Goal: Task Accomplishment & Management: Use online tool/utility

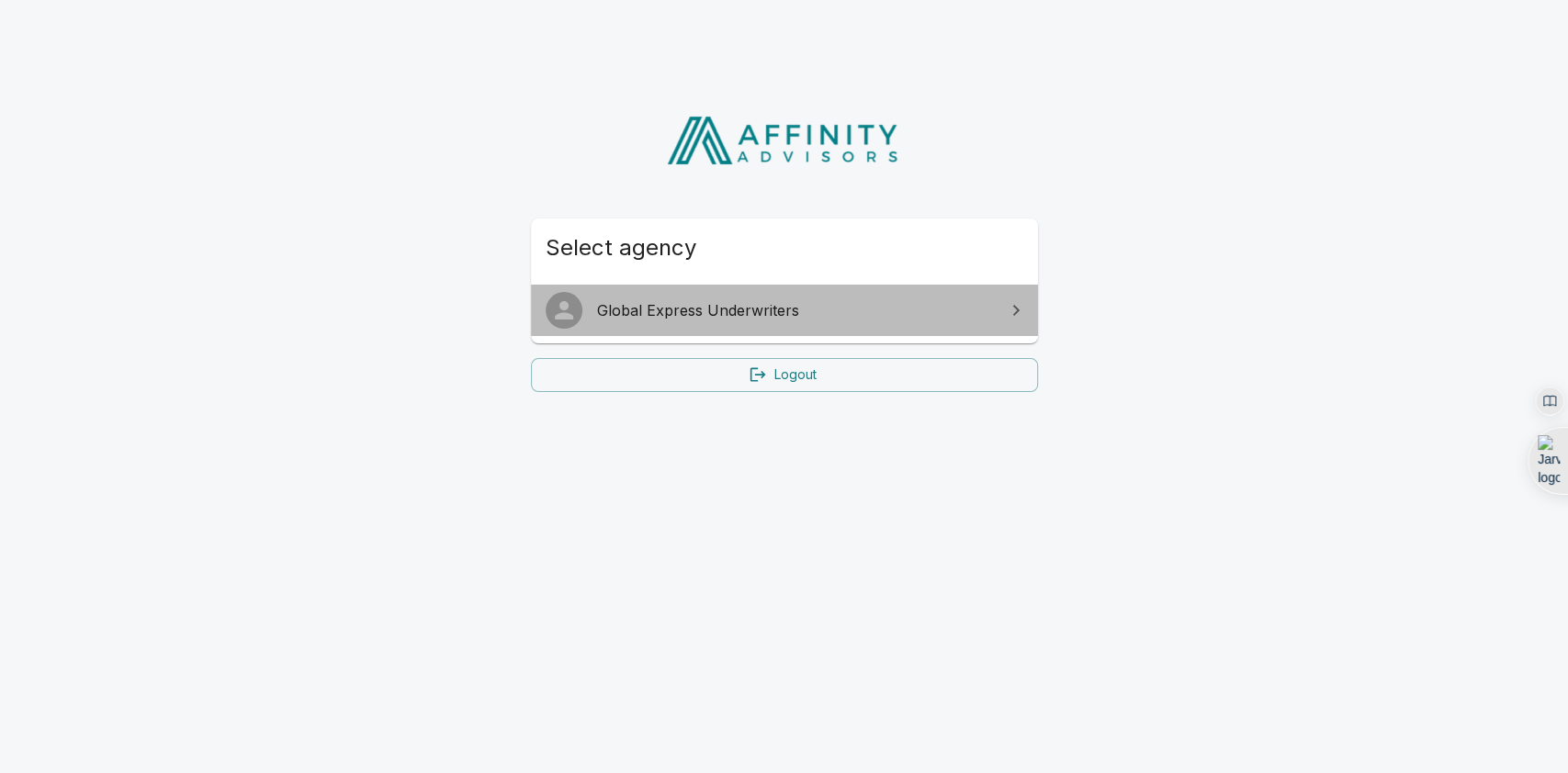
click at [641, 304] on span "Global Express Underwriters" at bounding box center [796, 310] width 397 height 22
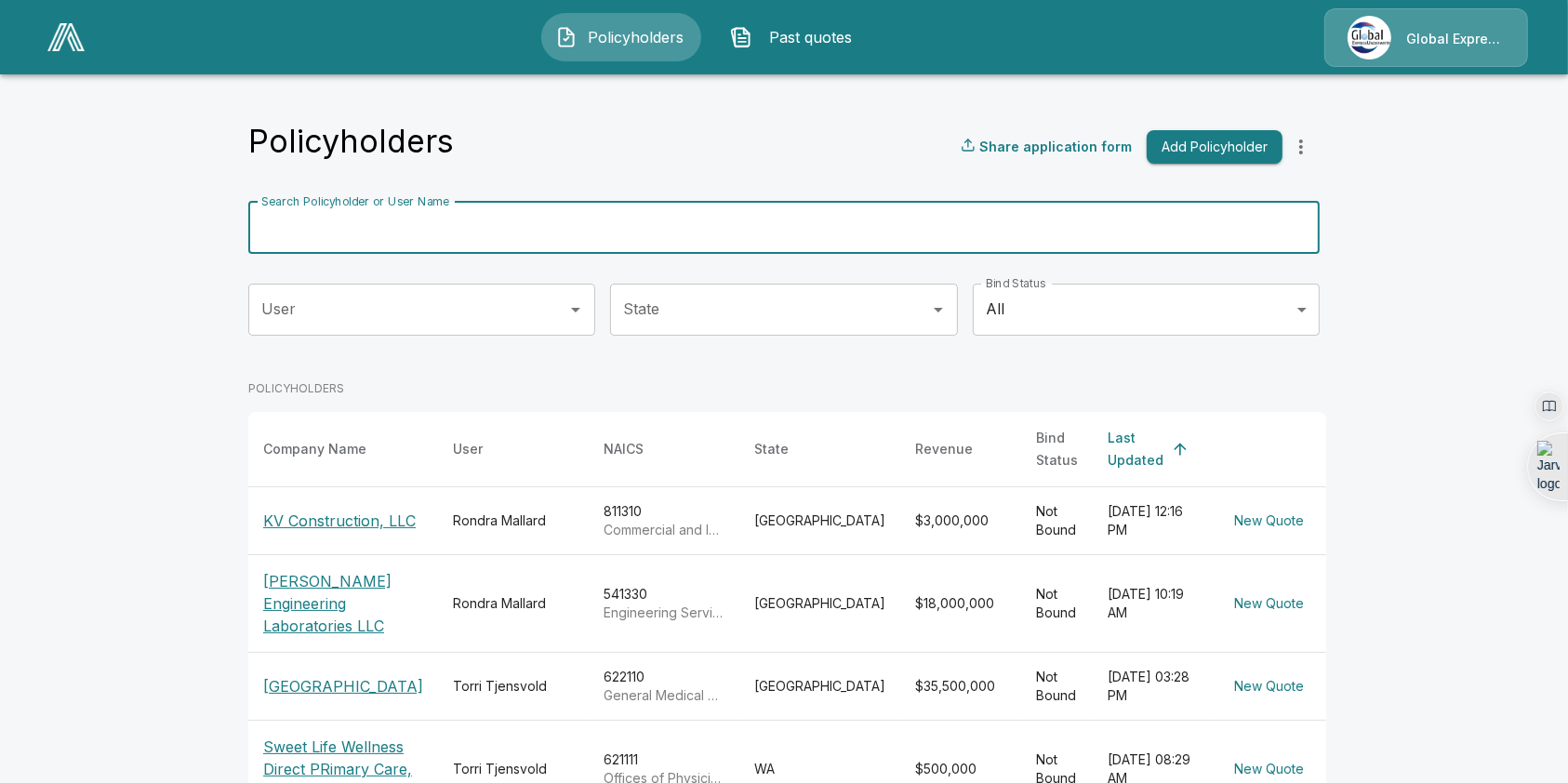
click at [735, 249] on input "Search Policyholder or User Name" at bounding box center [773, 228] width 1050 height 52
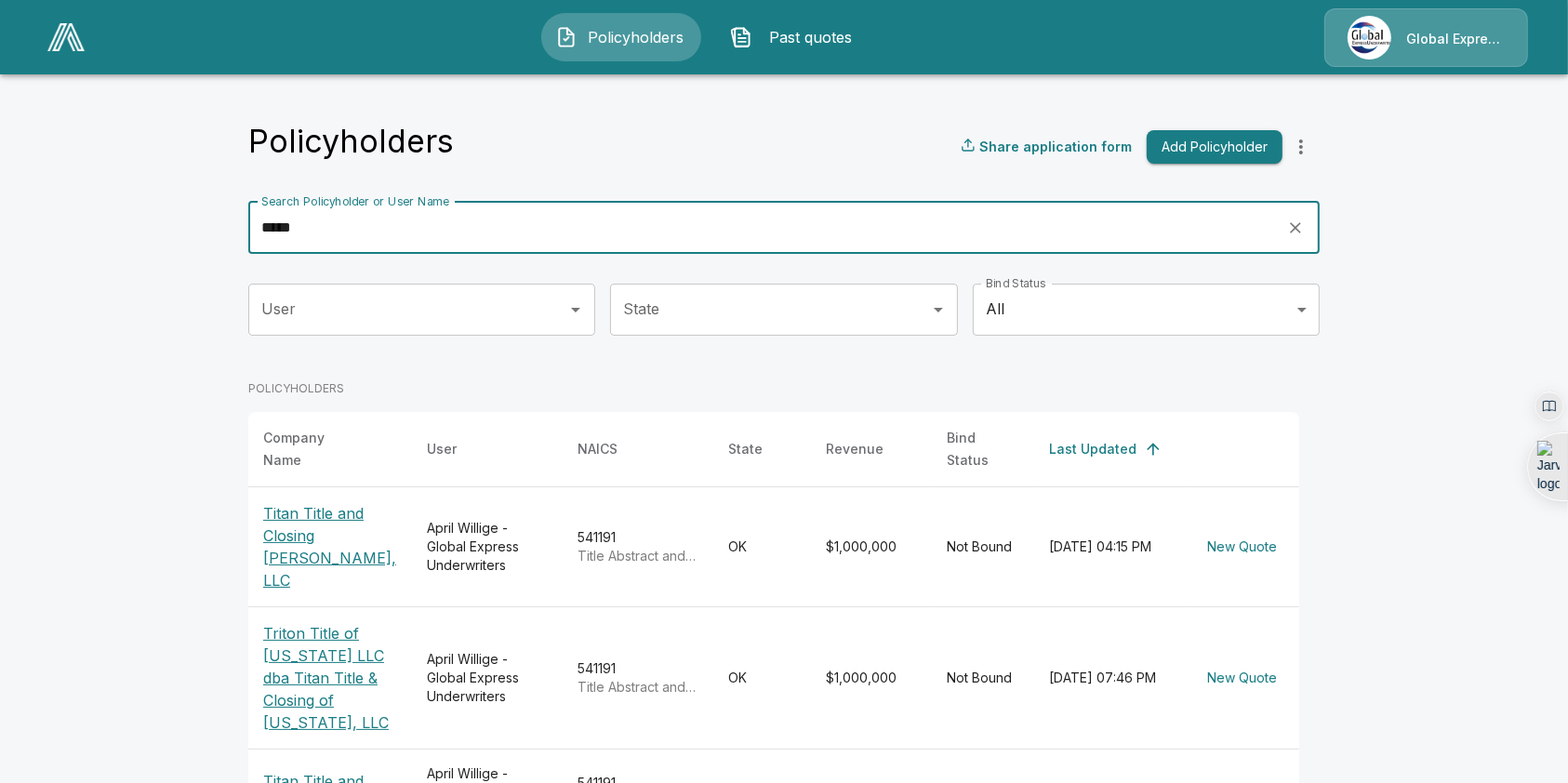
type input "*****"
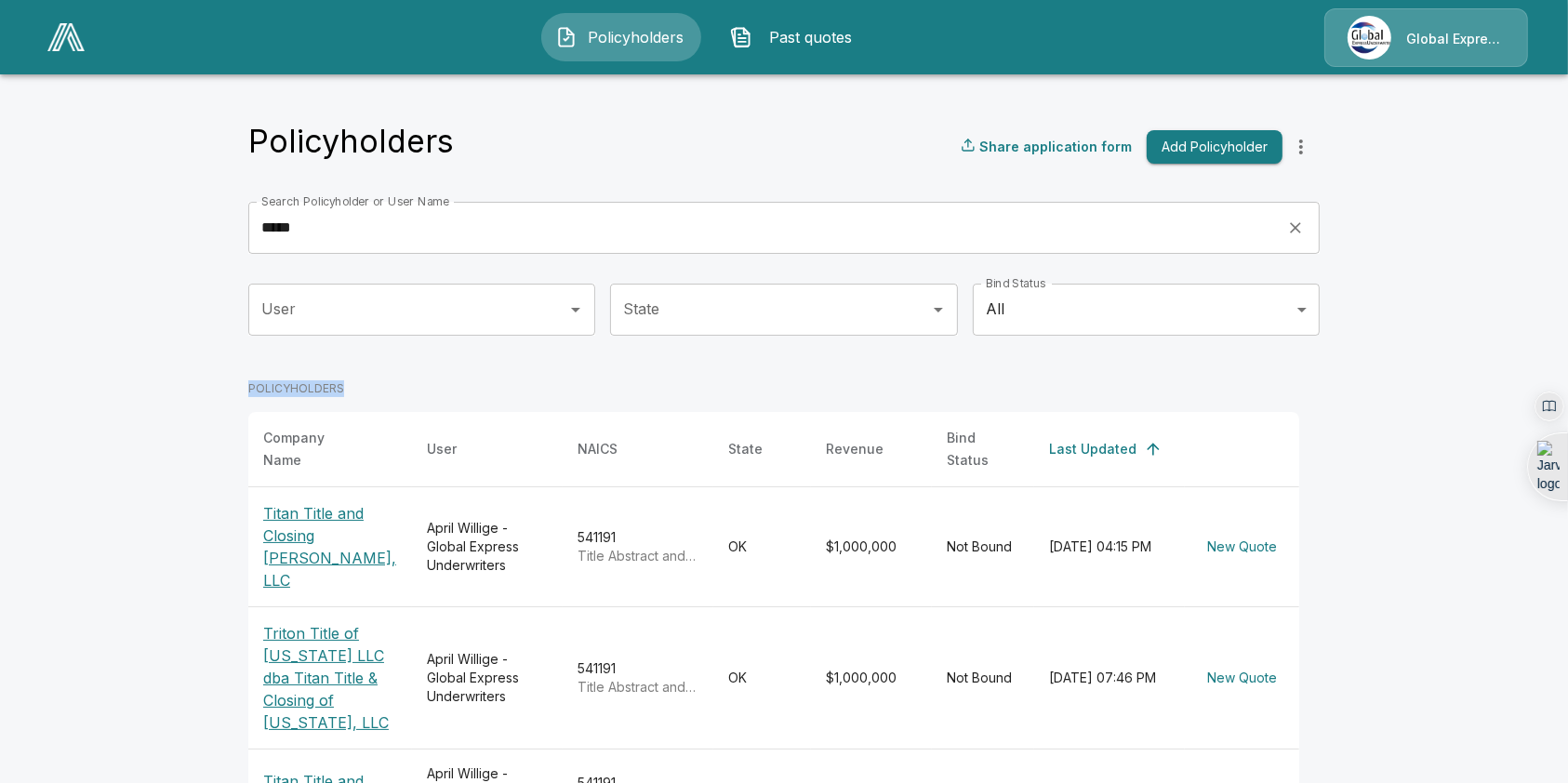
drag, startPoint x: 1511, startPoint y: 316, endPoint x: 1603, endPoint y: 427, distance: 144.2
click at [1568, 427] on html "Policyholders Past quotes Global Express Underwriters Policyholders Share appli…" at bounding box center [784, 550] width 1568 height 1102
click at [1465, 261] on main "Policyholders Share application form Add Policyholder Search Policyholder or Us…" at bounding box center [784, 550] width 1568 height 1102
click at [314, 513] on p "Titan Title and Closing [PERSON_NAME], LLC" at bounding box center [329, 547] width 134 height 89
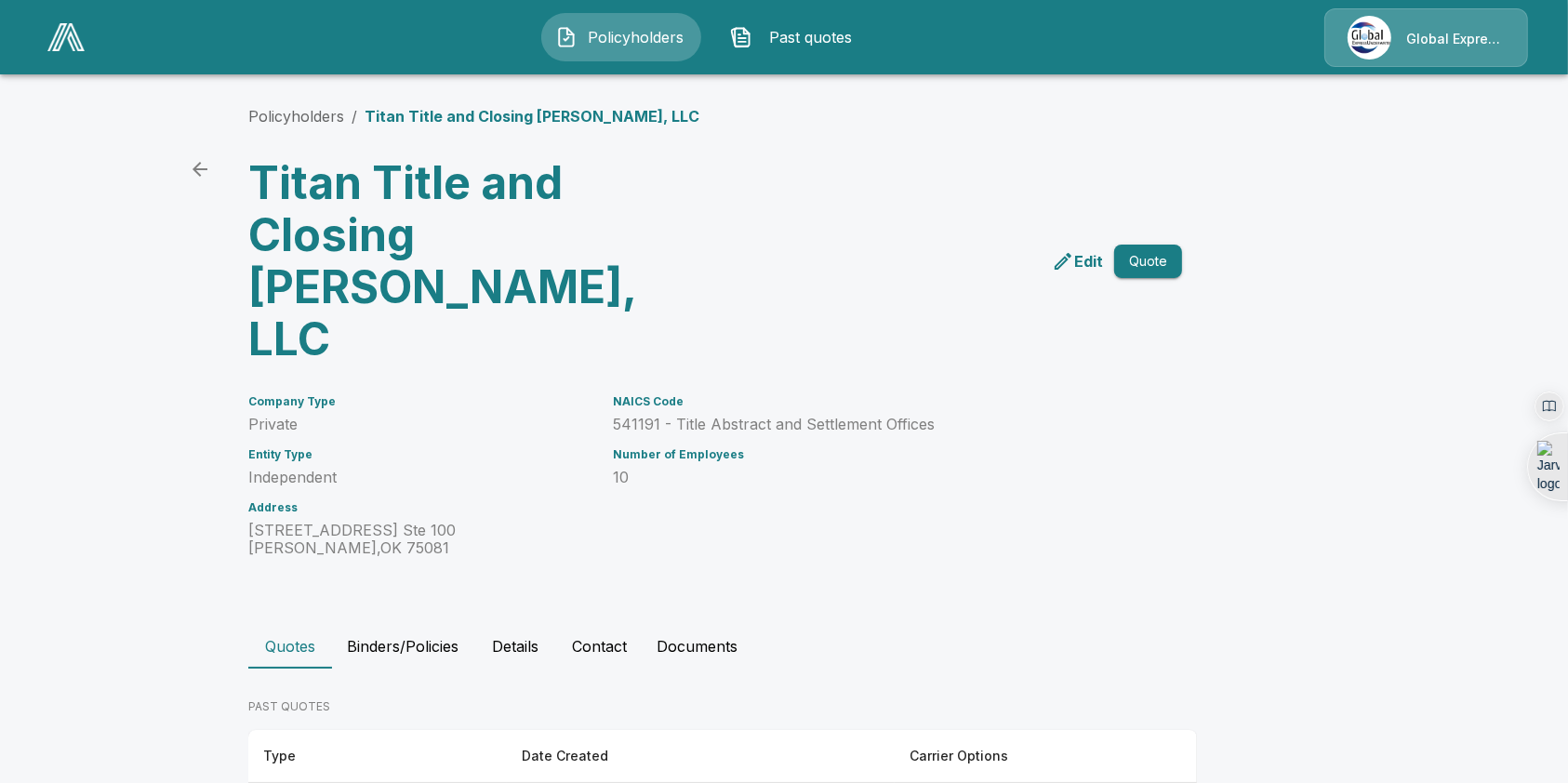
click at [1092, 250] on p "Edit" at bounding box center [1087, 261] width 28 height 23
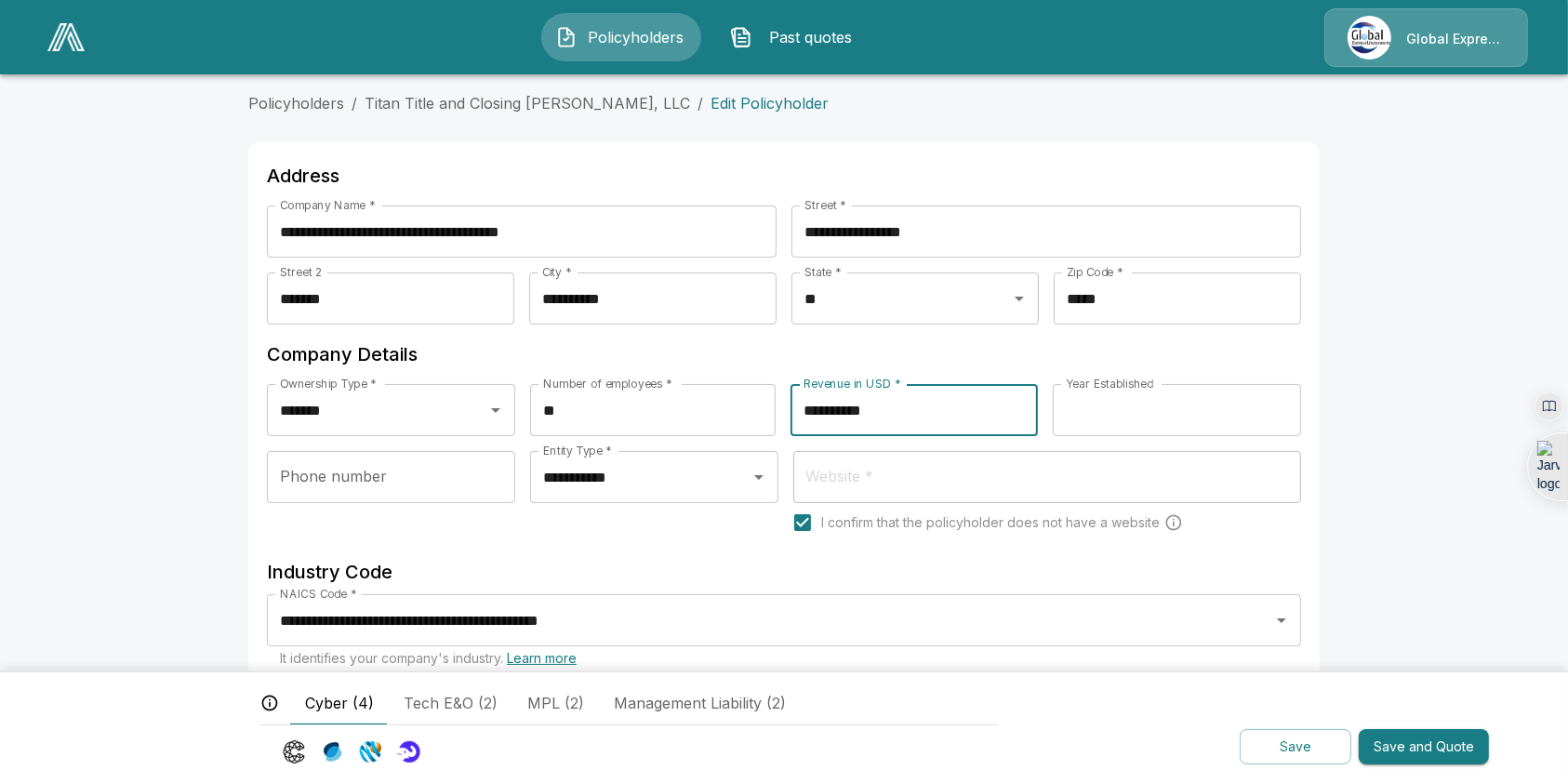
drag, startPoint x: 928, startPoint y: 407, endPoint x: 678, endPoint y: 433, distance: 251.3
click at [678, 433] on div "**********" at bounding box center [784, 418] width 1034 height 67
type input "********"
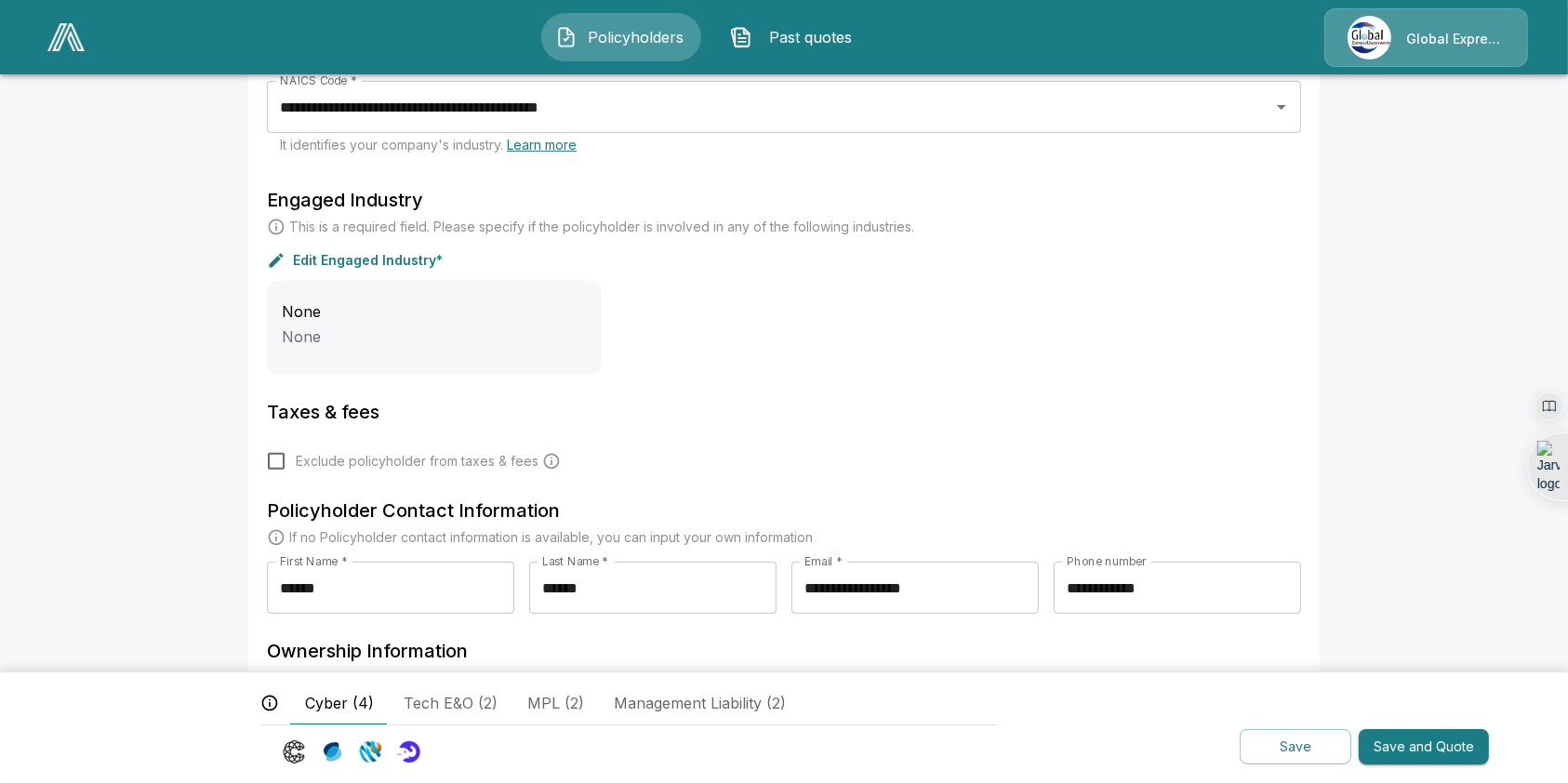
scroll to position [625, 0]
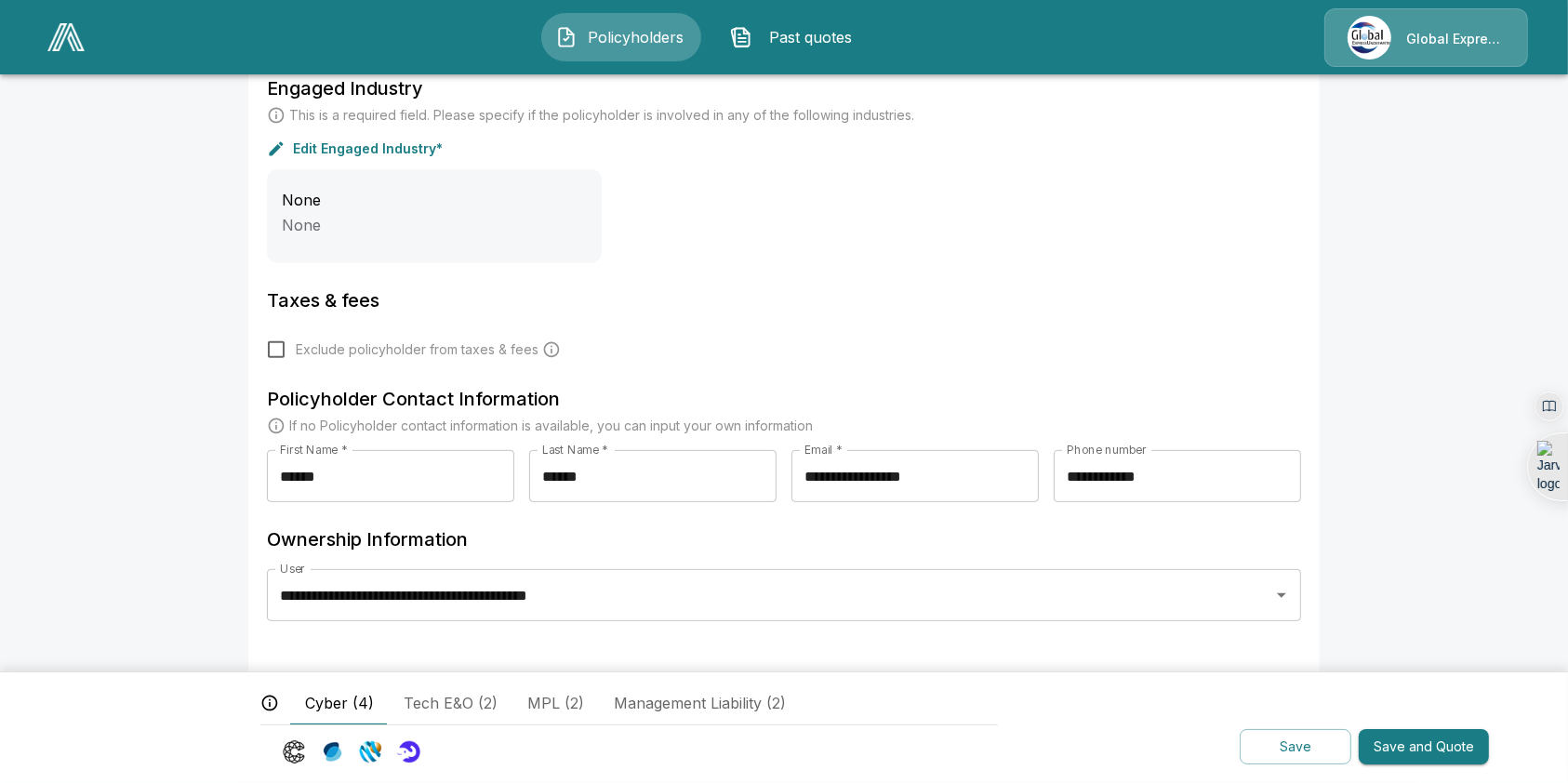
click at [1430, 748] on button "Save and Quote" at bounding box center [1423, 747] width 130 height 36
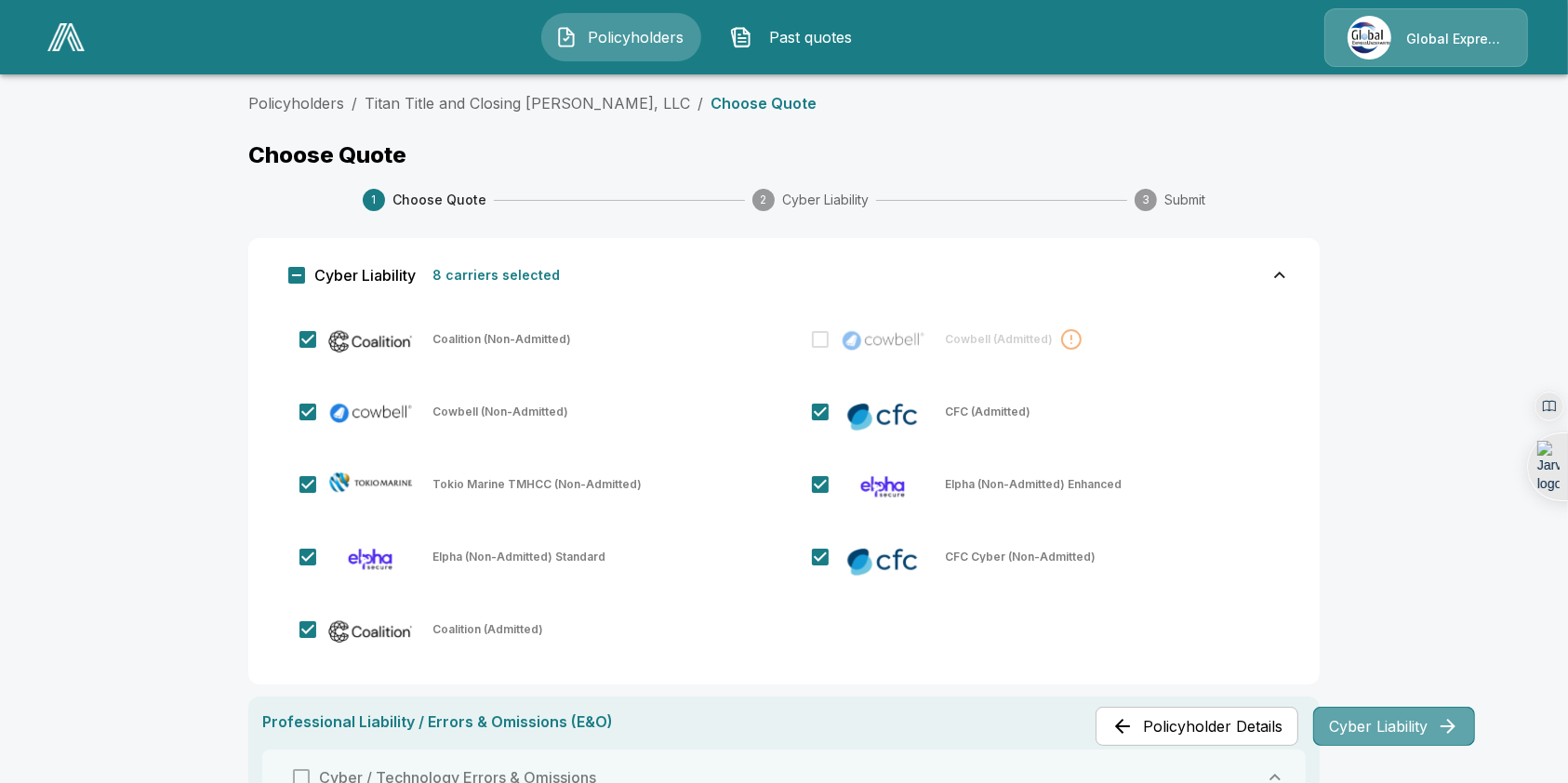
click at [1433, 718] on button "Cyber Liability" at bounding box center [1393, 727] width 162 height 39
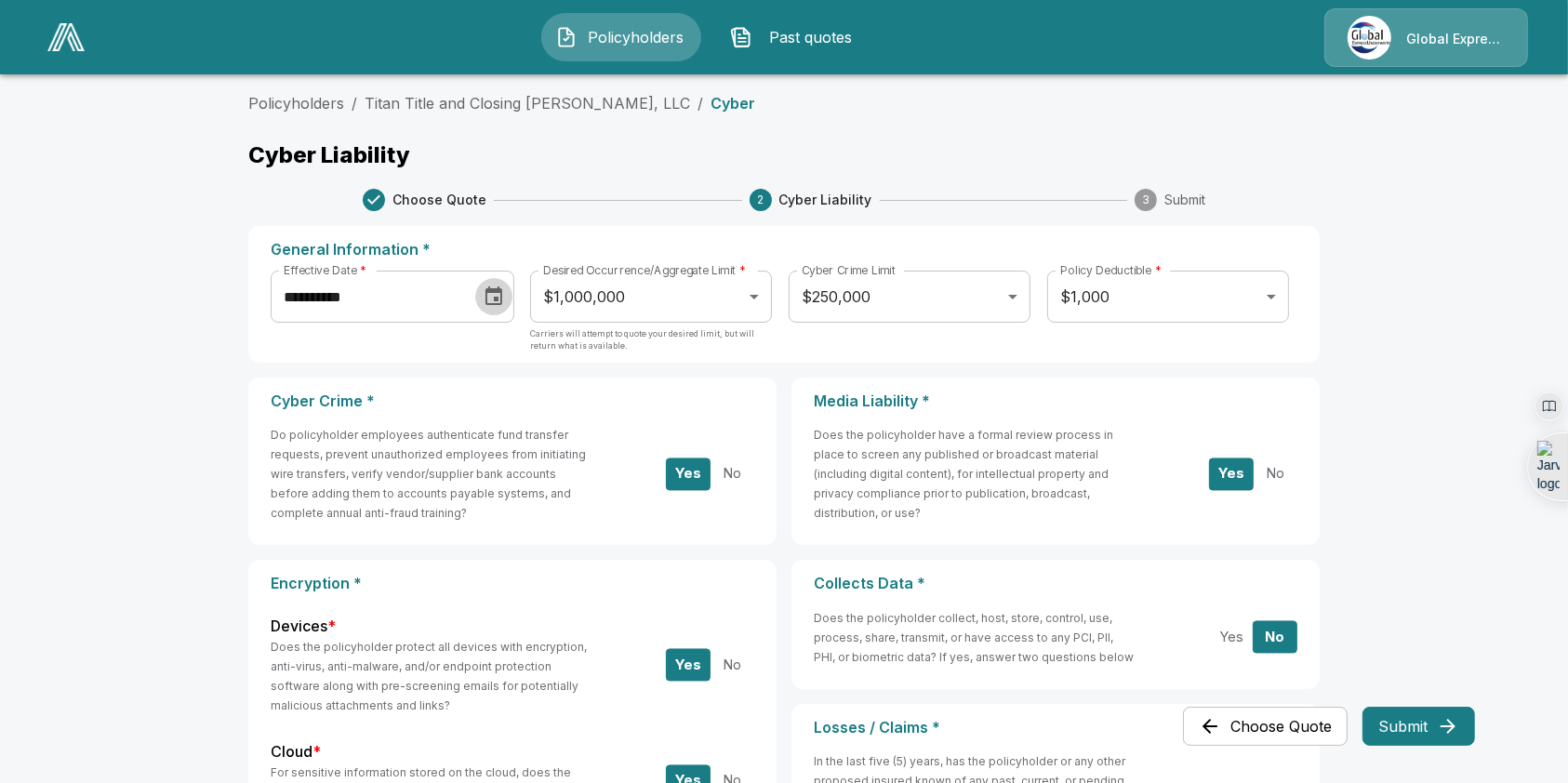
click at [502, 299] on icon "Choose date, selected date is Sep 15, 2025" at bounding box center [493, 295] width 17 height 19
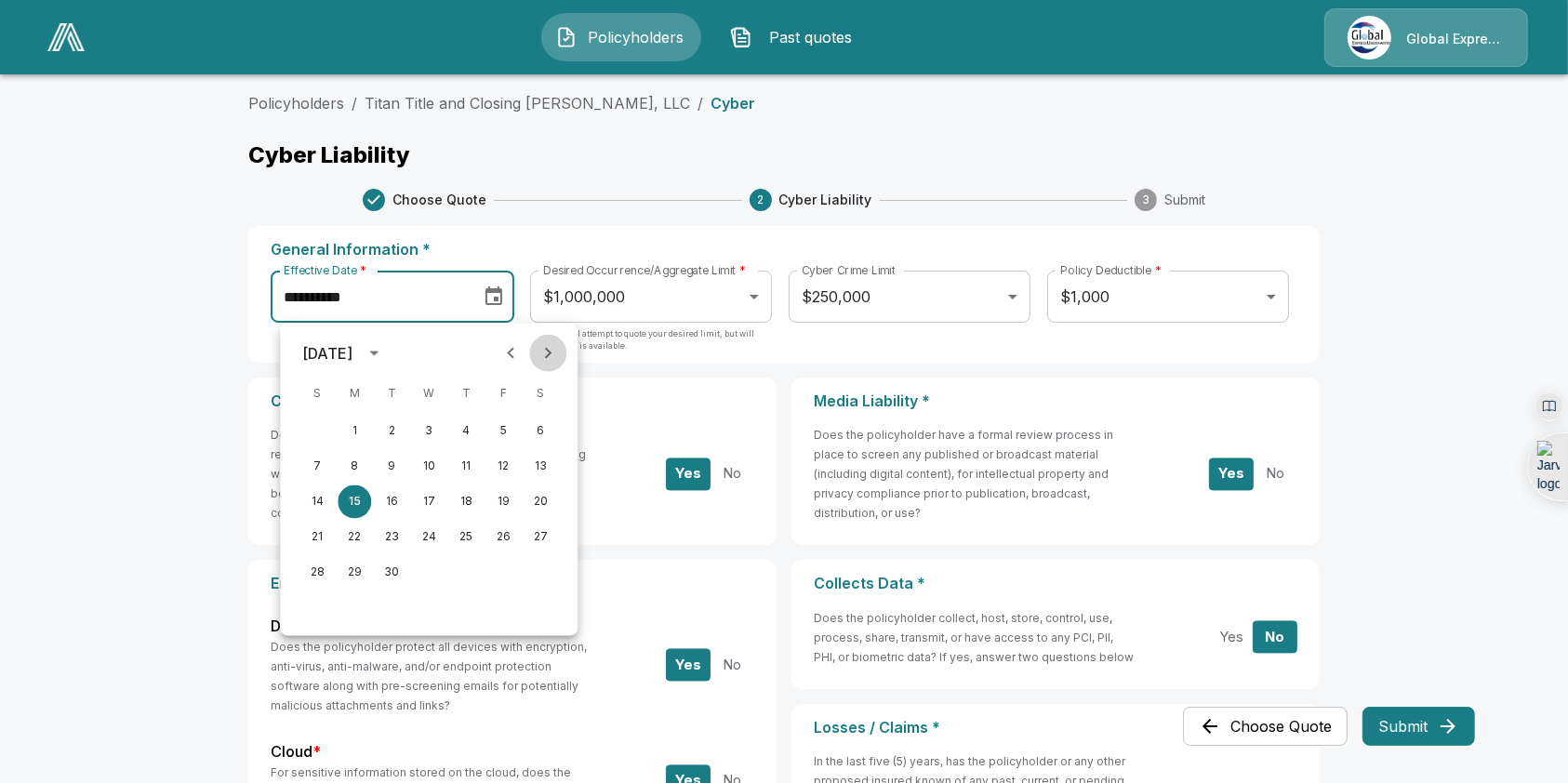
click at [546, 361] on icon "Next month" at bounding box center [547, 353] width 23 height 23
click at [431, 435] on button "1" at bounding box center [429, 432] width 33 height 33
type input "**********"
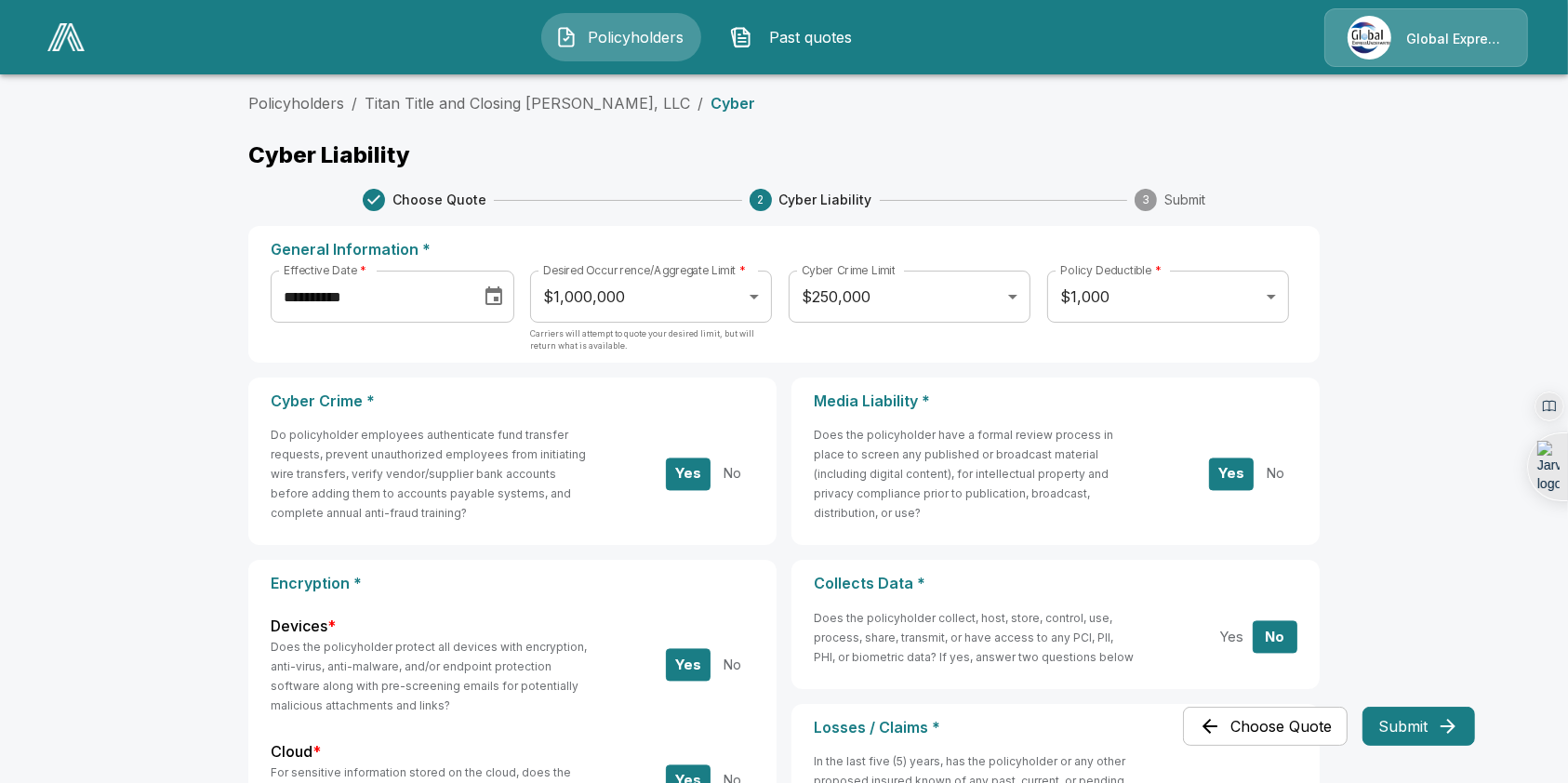
click at [1419, 259] on main "**********" at bounding box center [784, 672] width 1568 height 1344
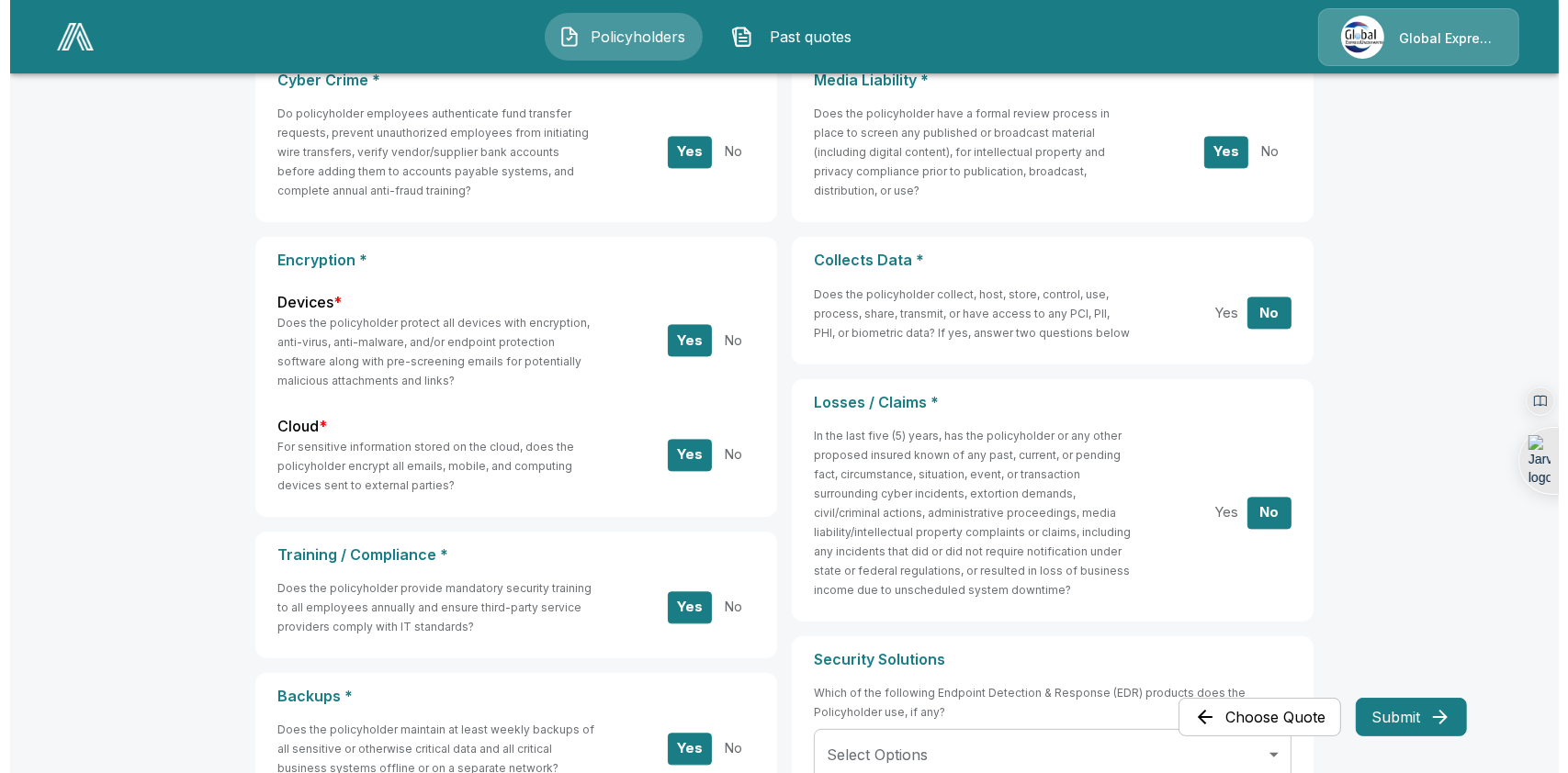
scroll to position [553, 0]
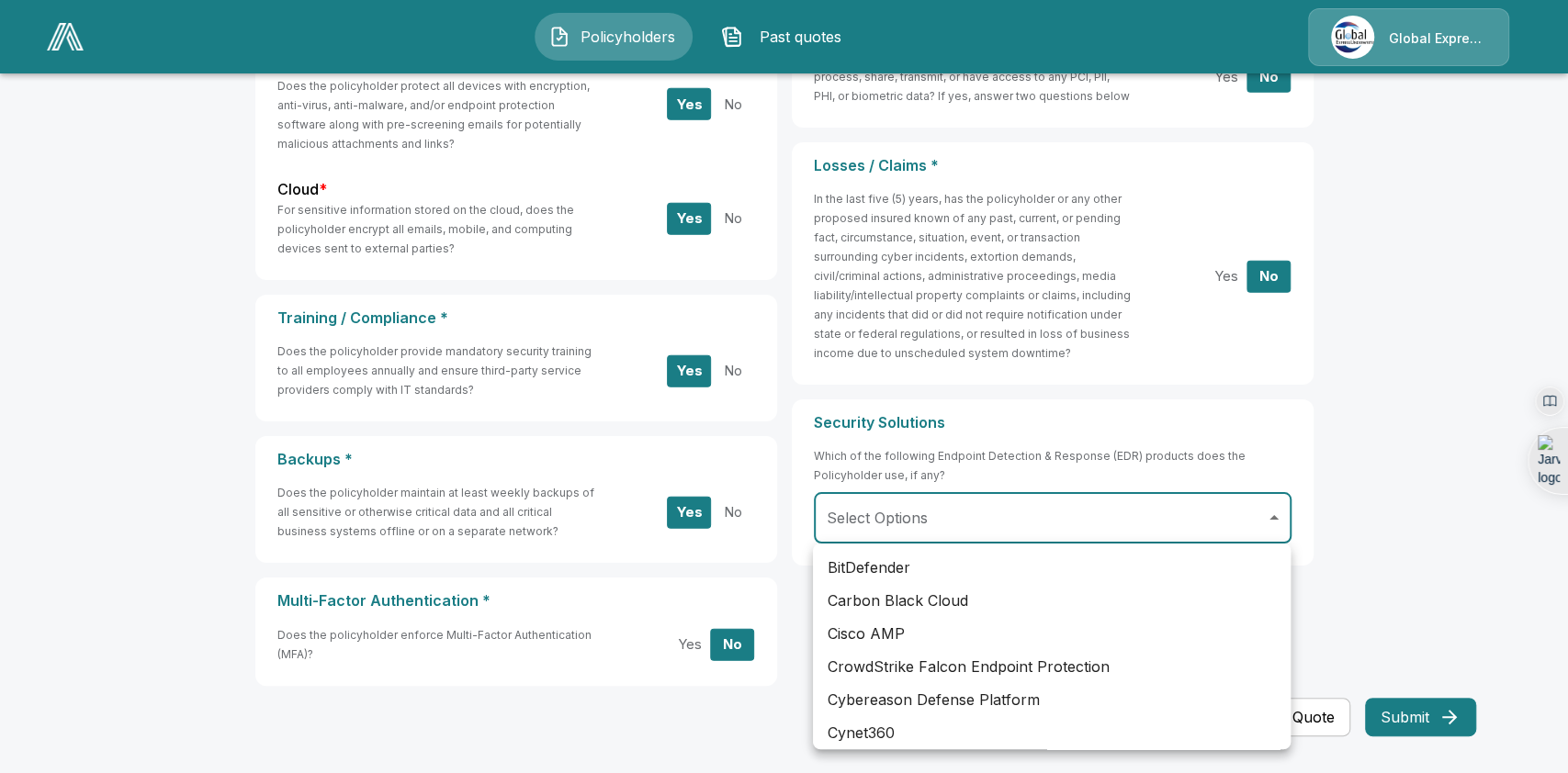
click at [1227, 540] on body "**********" at bounding box center [784, 110] width 1568 height 1327
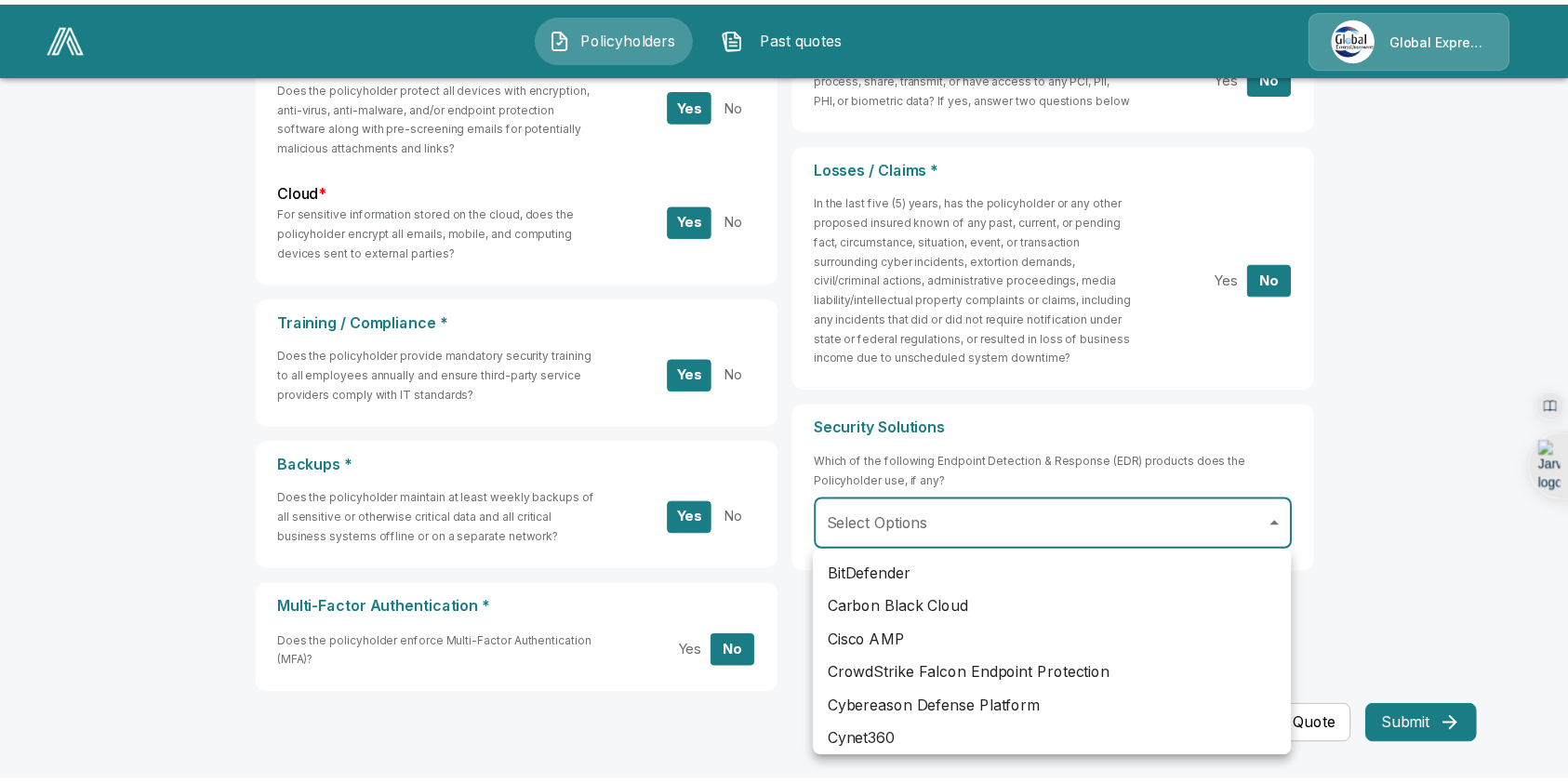
scroll to position [522, 0]
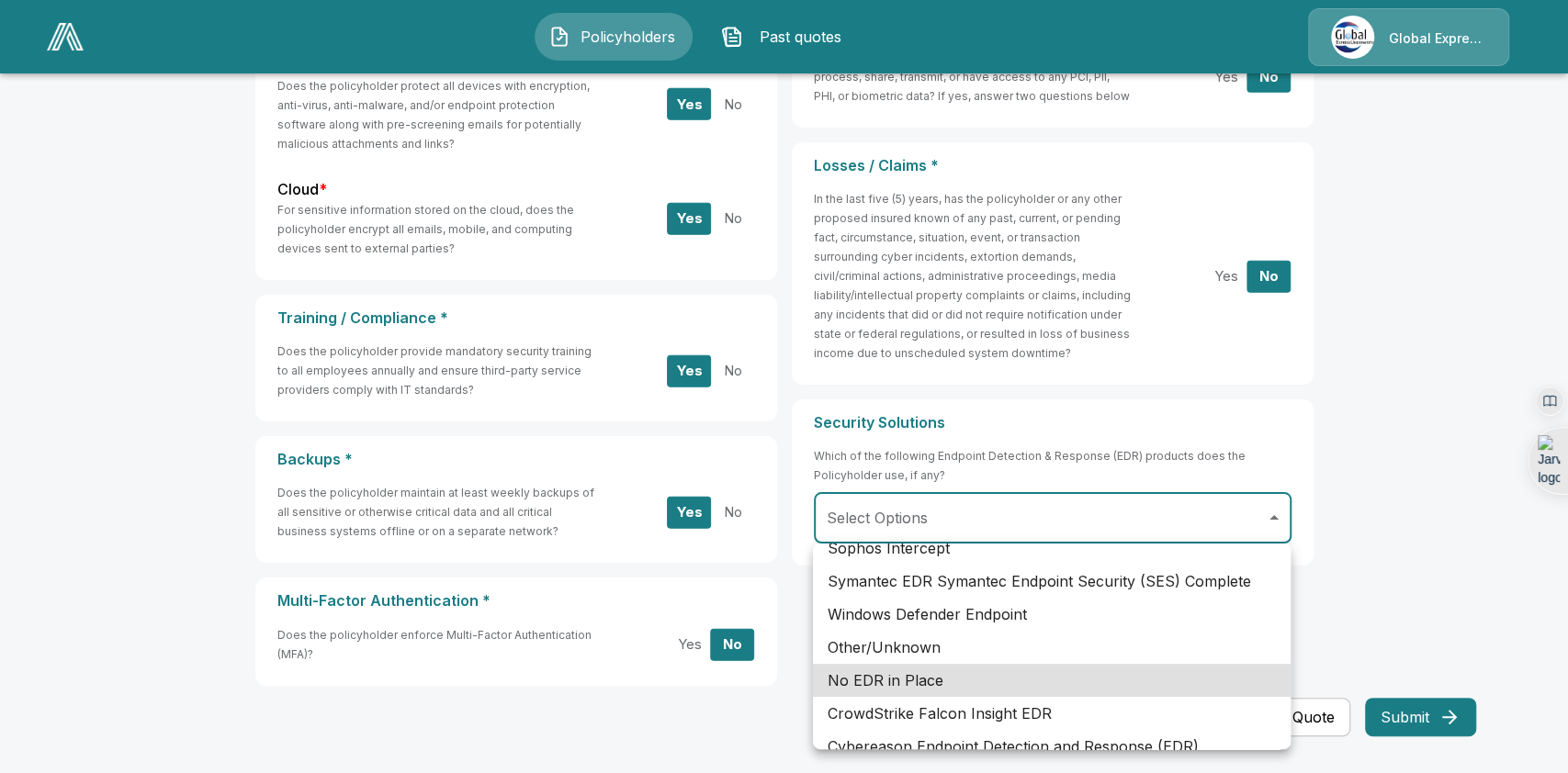
type input "**********"
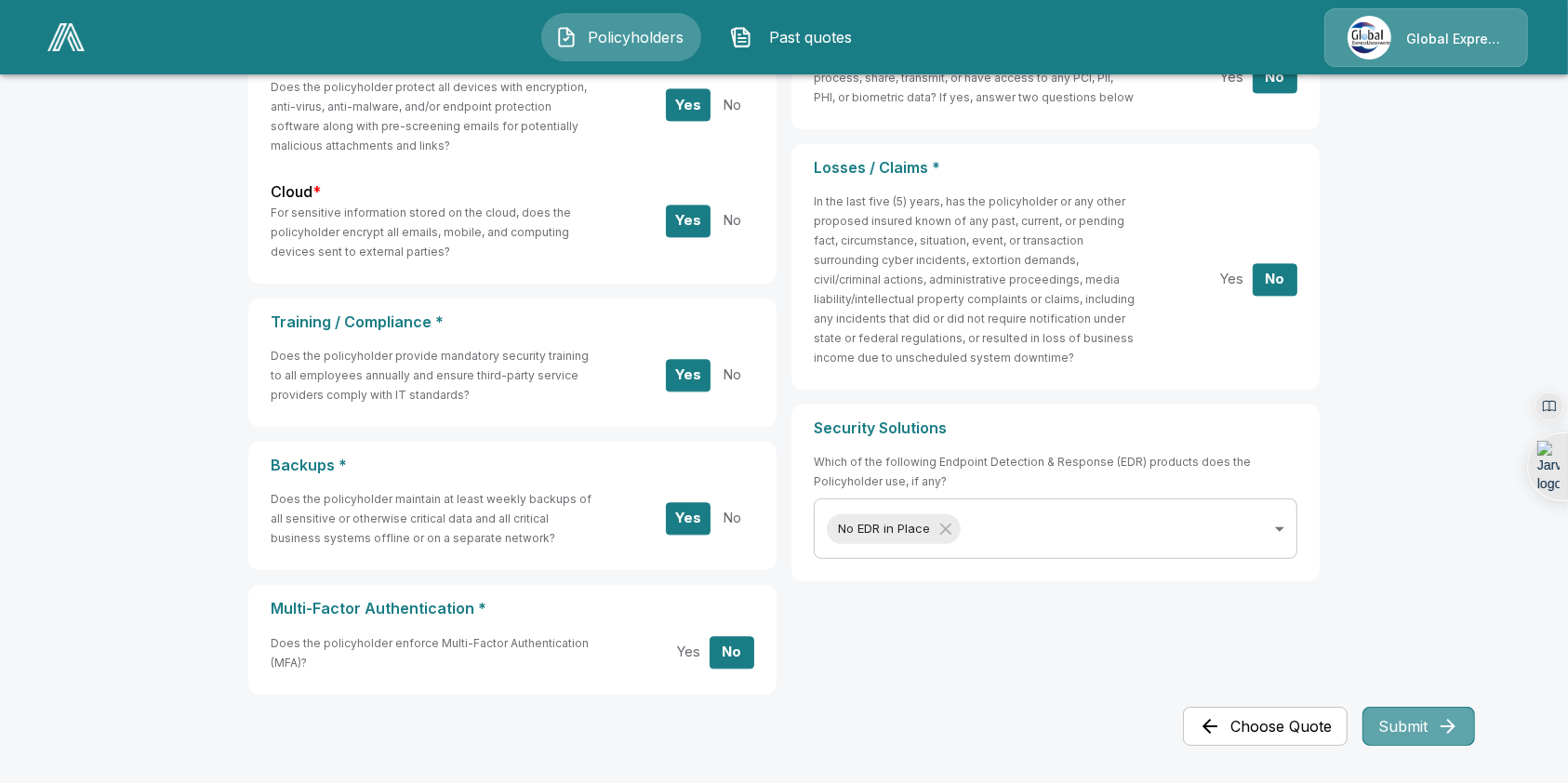
click at [1419, 729] on button "Submit" at bounding box center [1418, 727] width 113 height 39
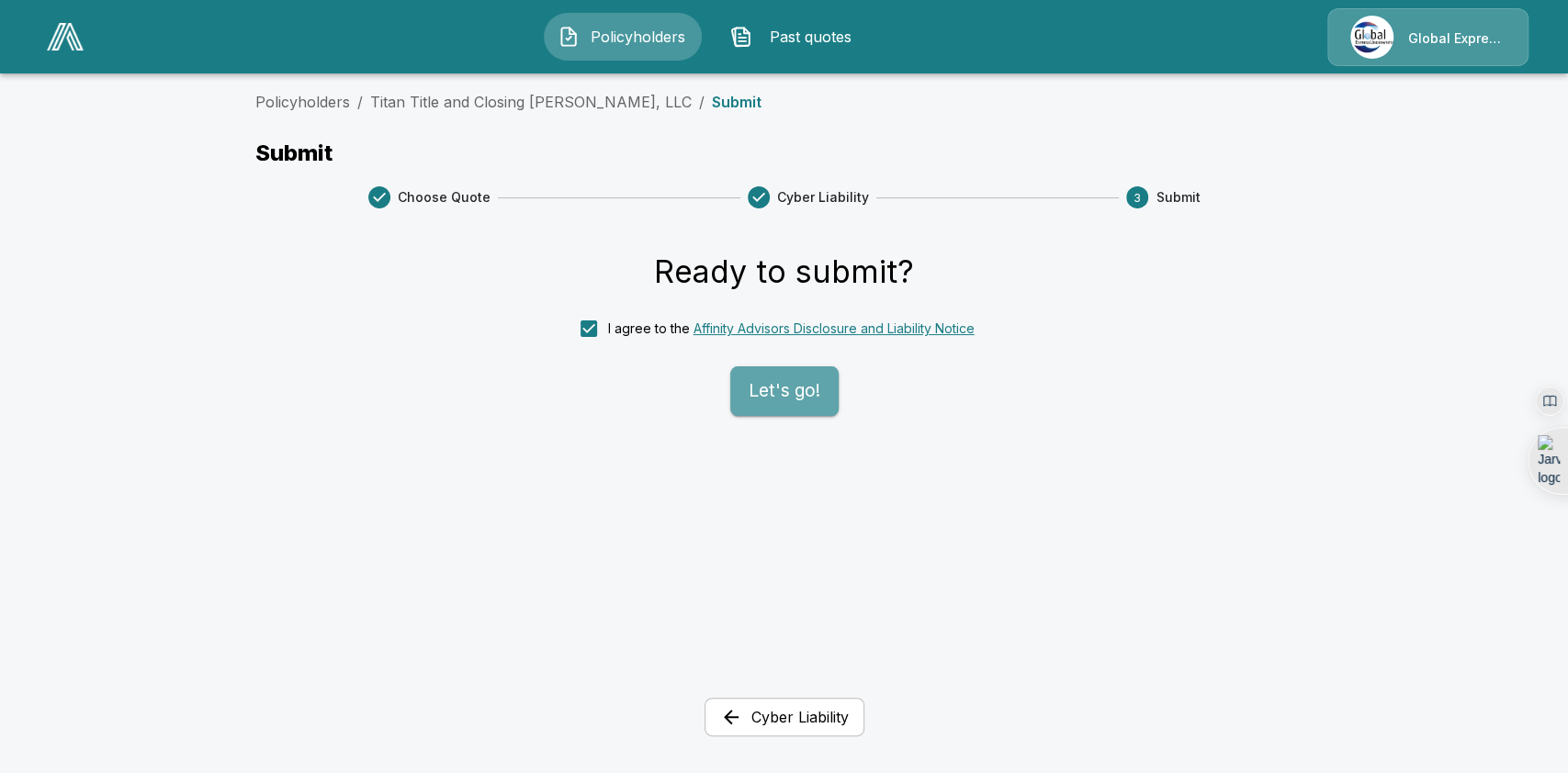
click at [774, 404] on button "Let's go!" at bounding box center [785, 390] width 109 height 49
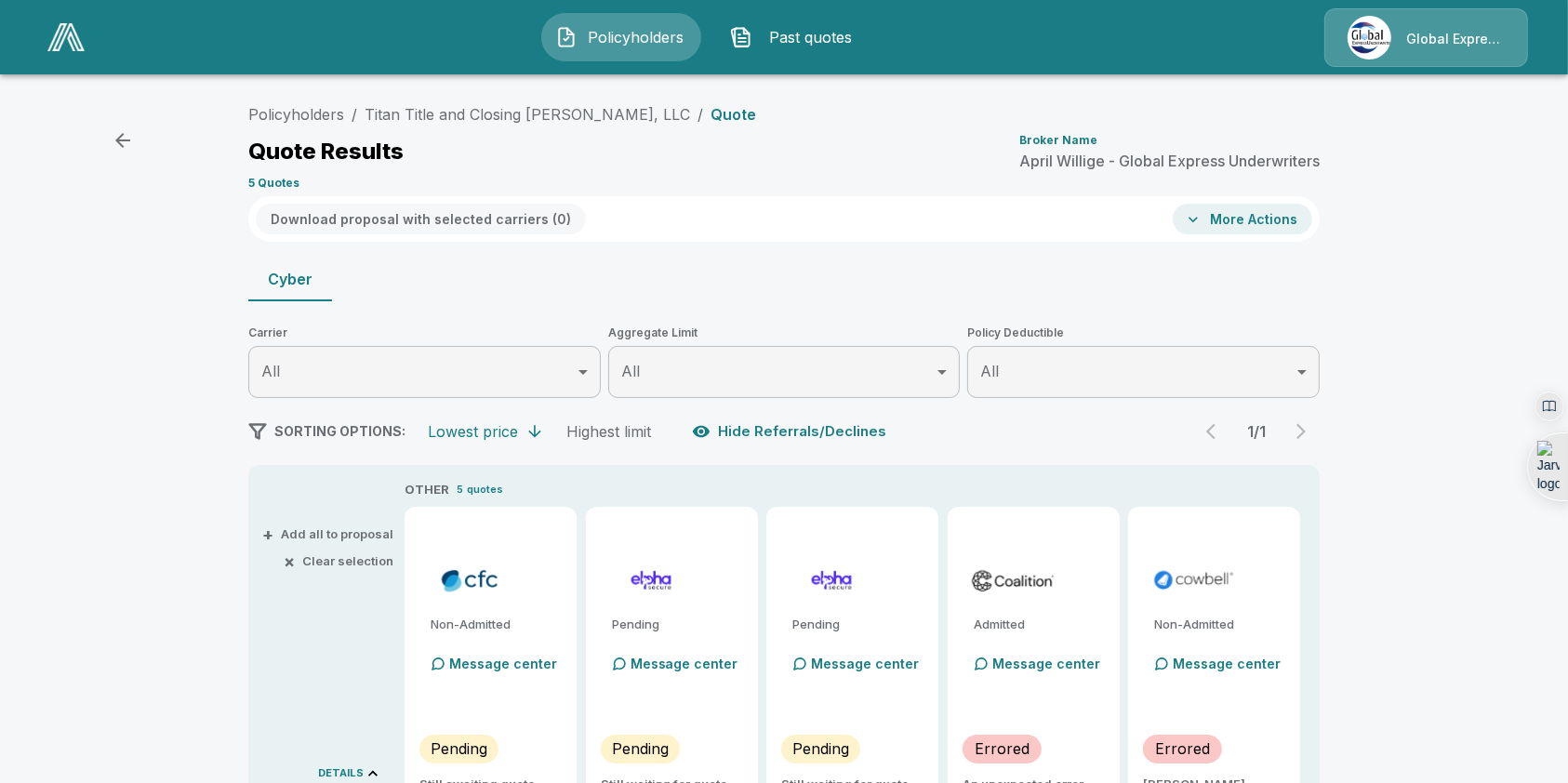
click at [1260, 225] on button "More Actions" at bounding box center [1242, 219] width 139 height 30
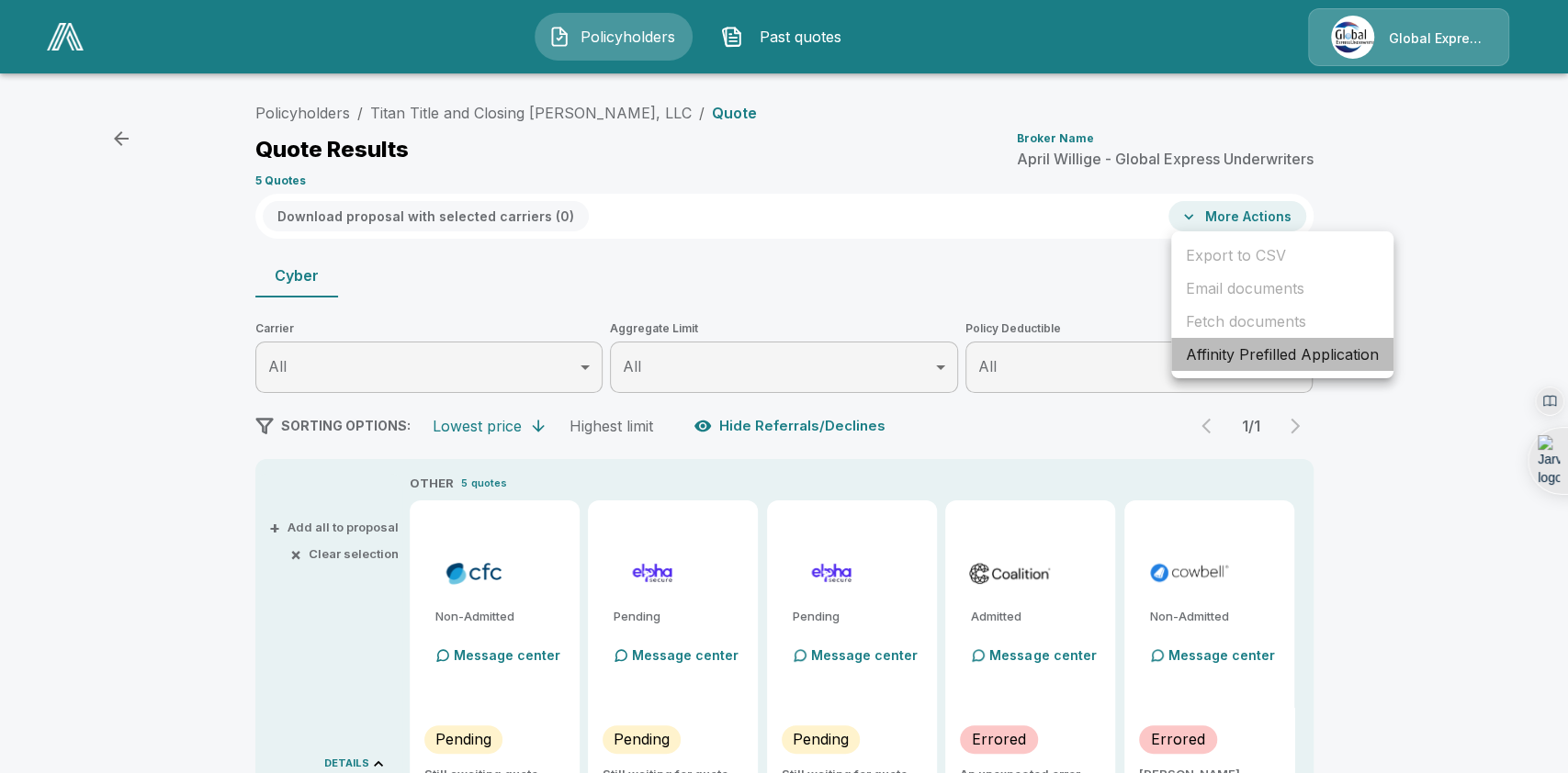
click at [1242, 356] on li "Affinity Prefilled Application" at bounding box center [1282, 355] width 222 height 33
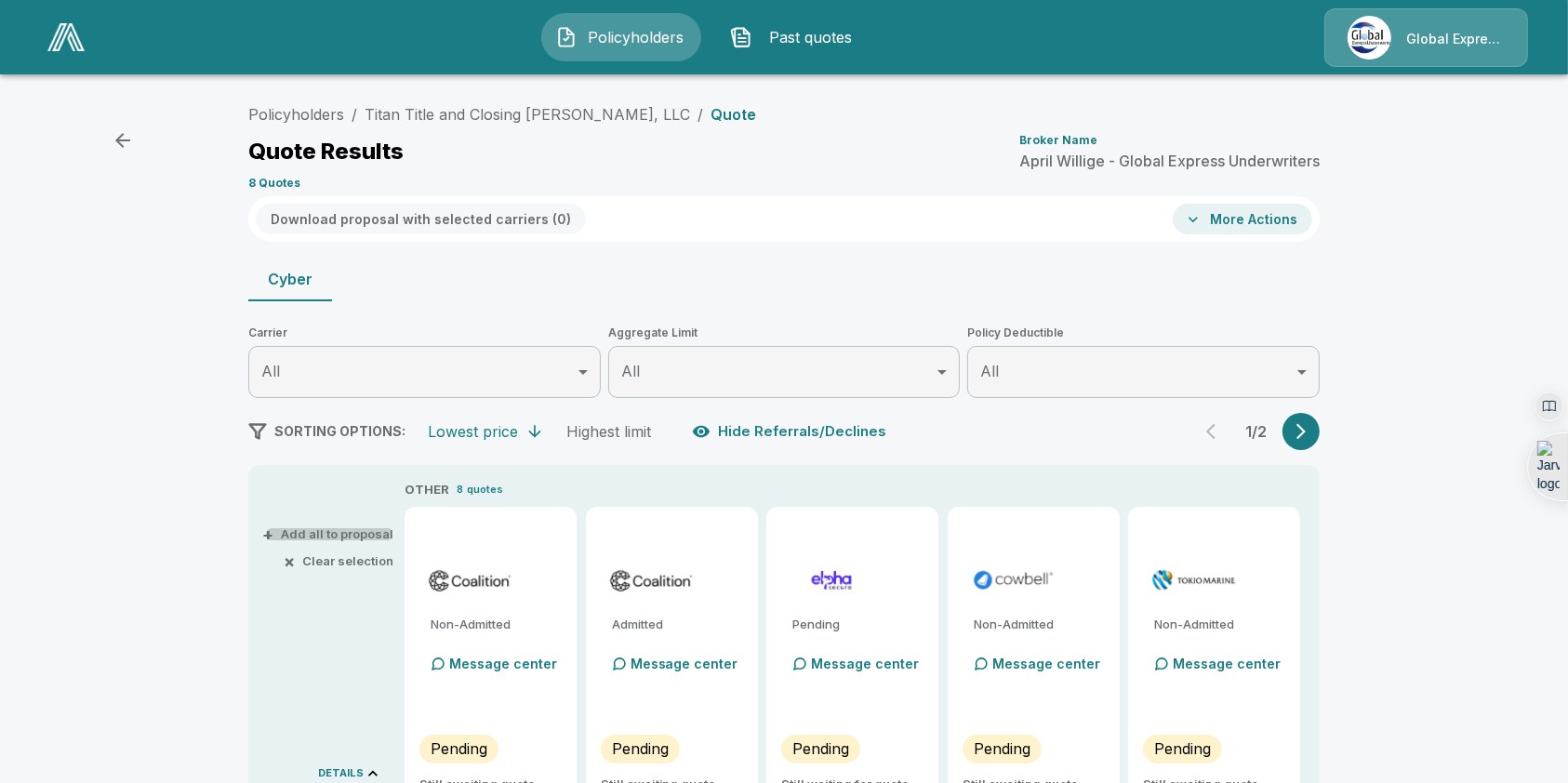
click at [329, 536] on button "+ Add all to proposal" at bounding box center [329, 535] width 127 height 12
type input "*******"
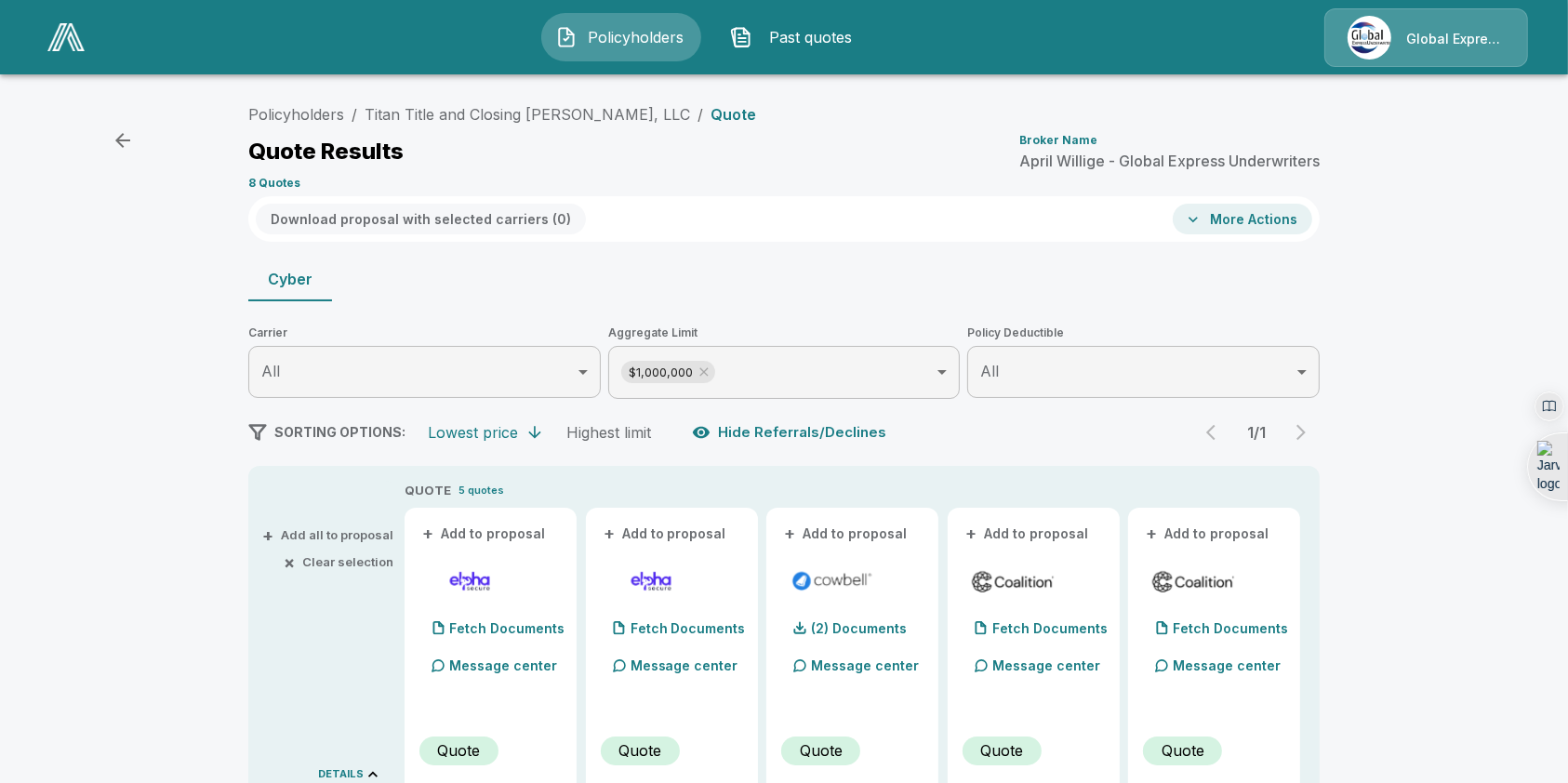
click at [340, 532] on button "+ Add all to proposal" at bounding box center [329, 535] width 127 height 12
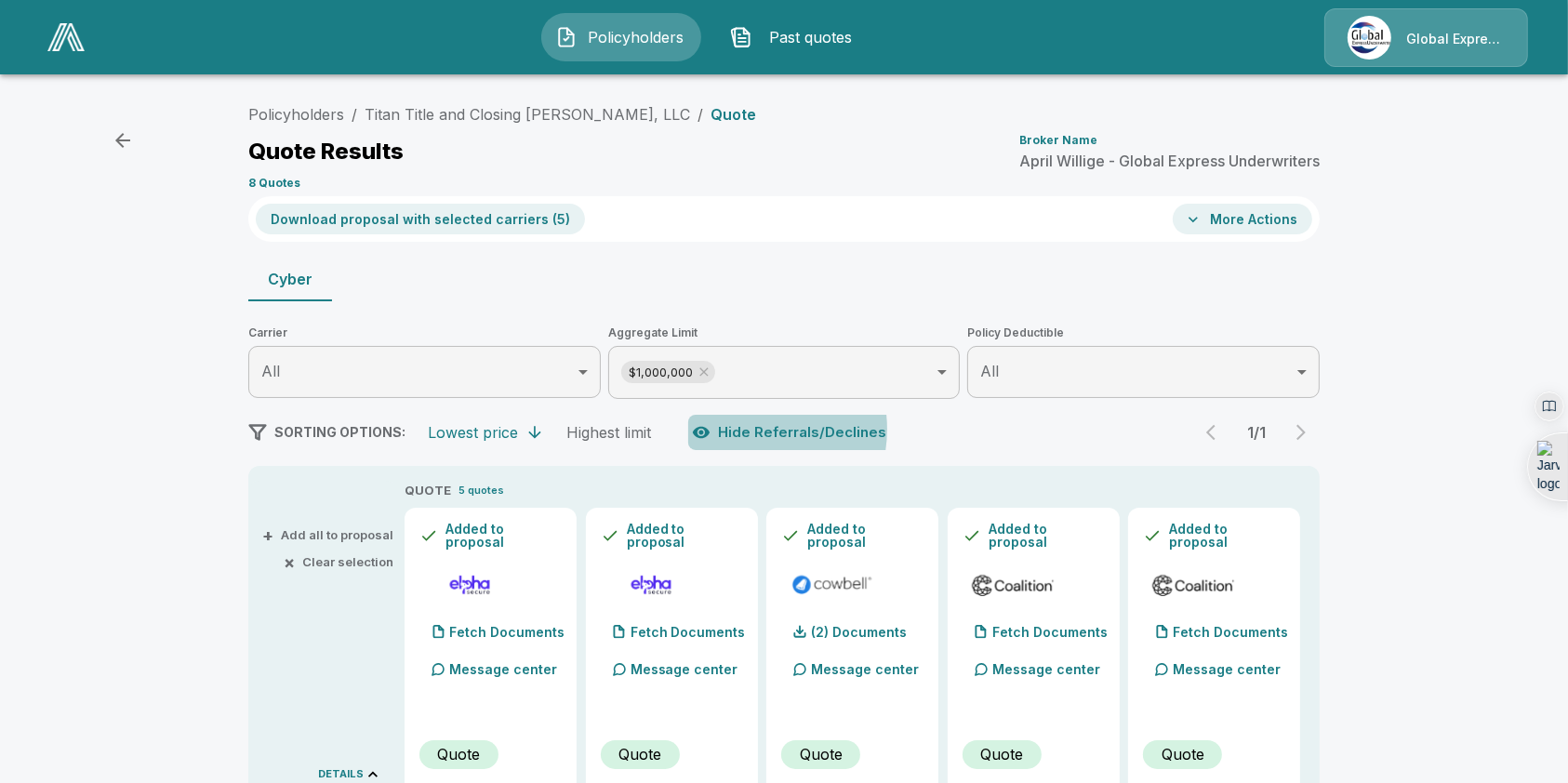
click at [747, 430] on button "Hide Referrals/Declines" at bounding box center [791, 433] width 206 height 35
click at [747, 430] on button "Show Referrals/Declines" at bounding box center [794, 433] width 212 height 35
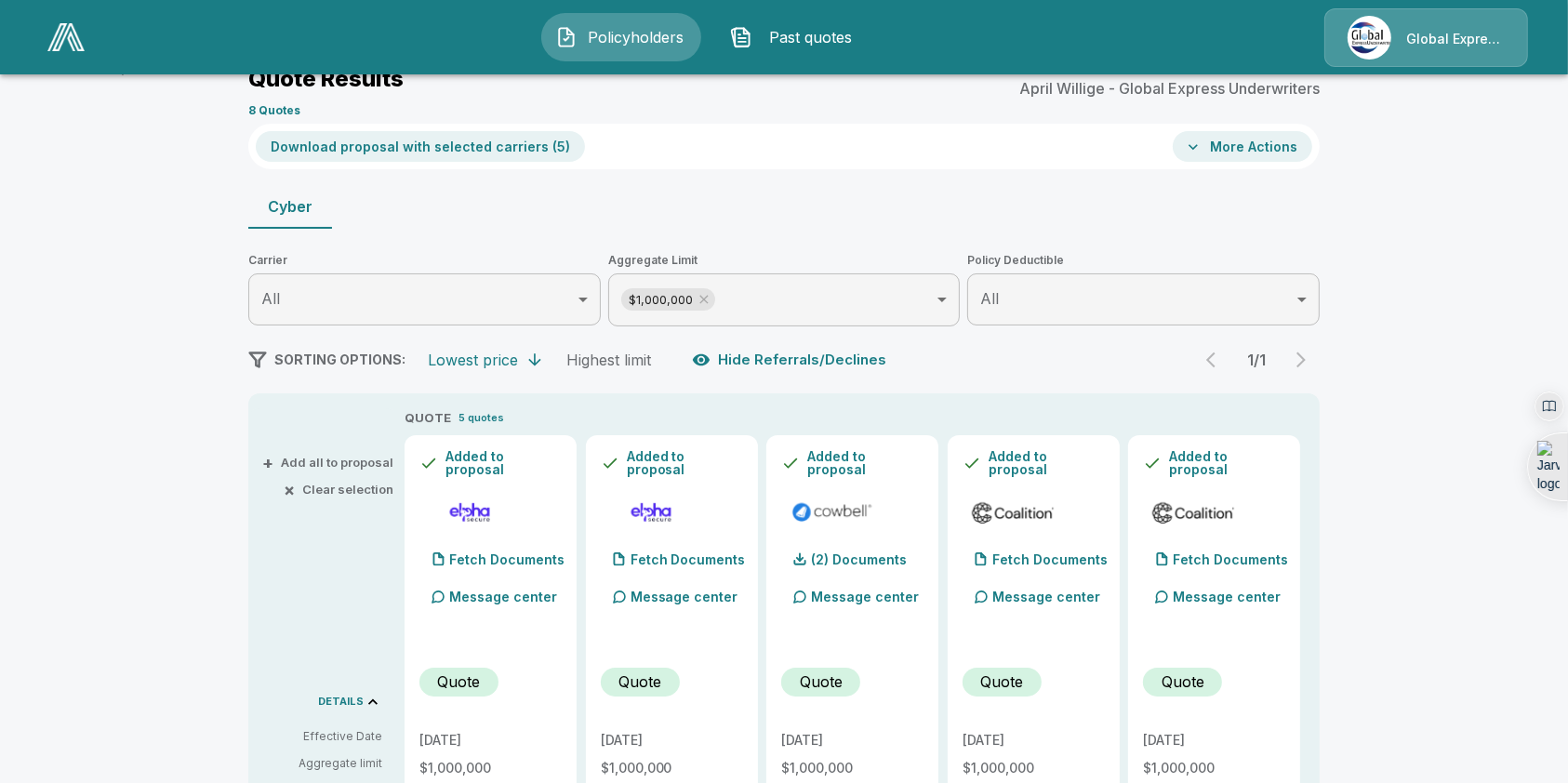
scroll to position [70, 0]
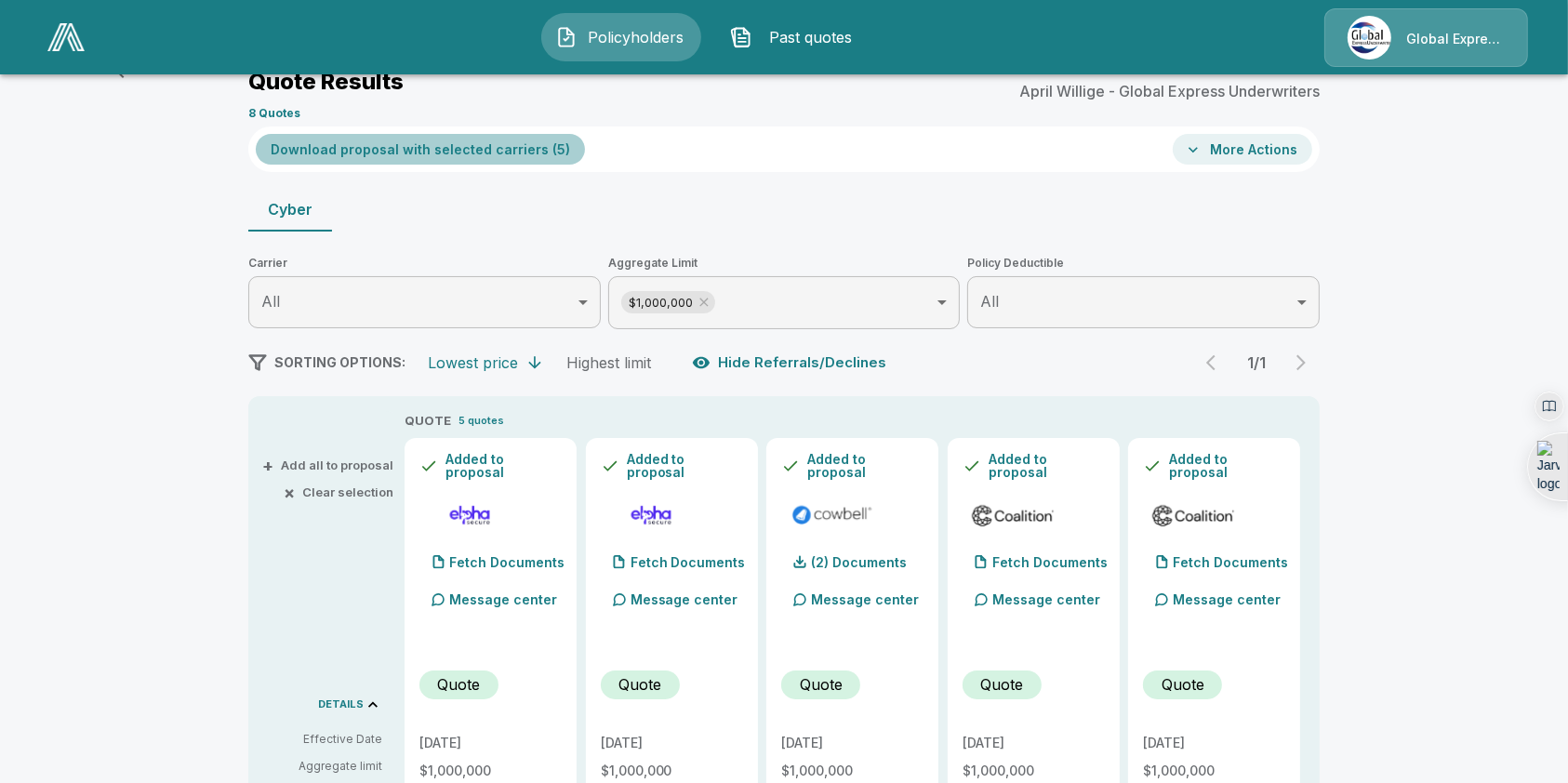
click at [535, 150] on button "Download proposal with selected carriers ( 5 )" at bounding box center [421, 149] width 329 height 30
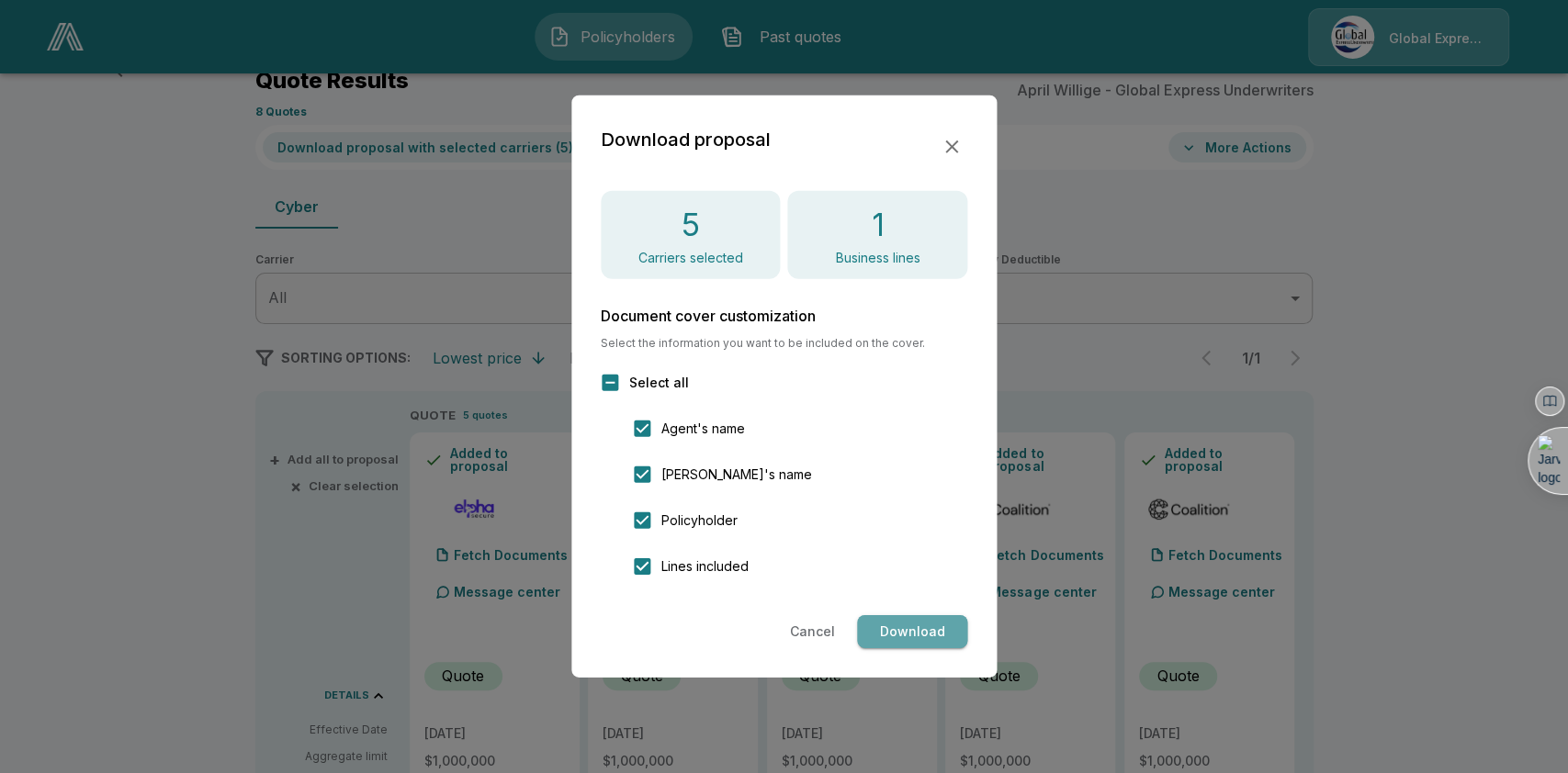
click at [924, 635] on button "Download" at bounding box center [913, 632] width 110 height 34
click at [816, 629] on button "Cancel" at bounding box center [813, 632] width 60 height 34
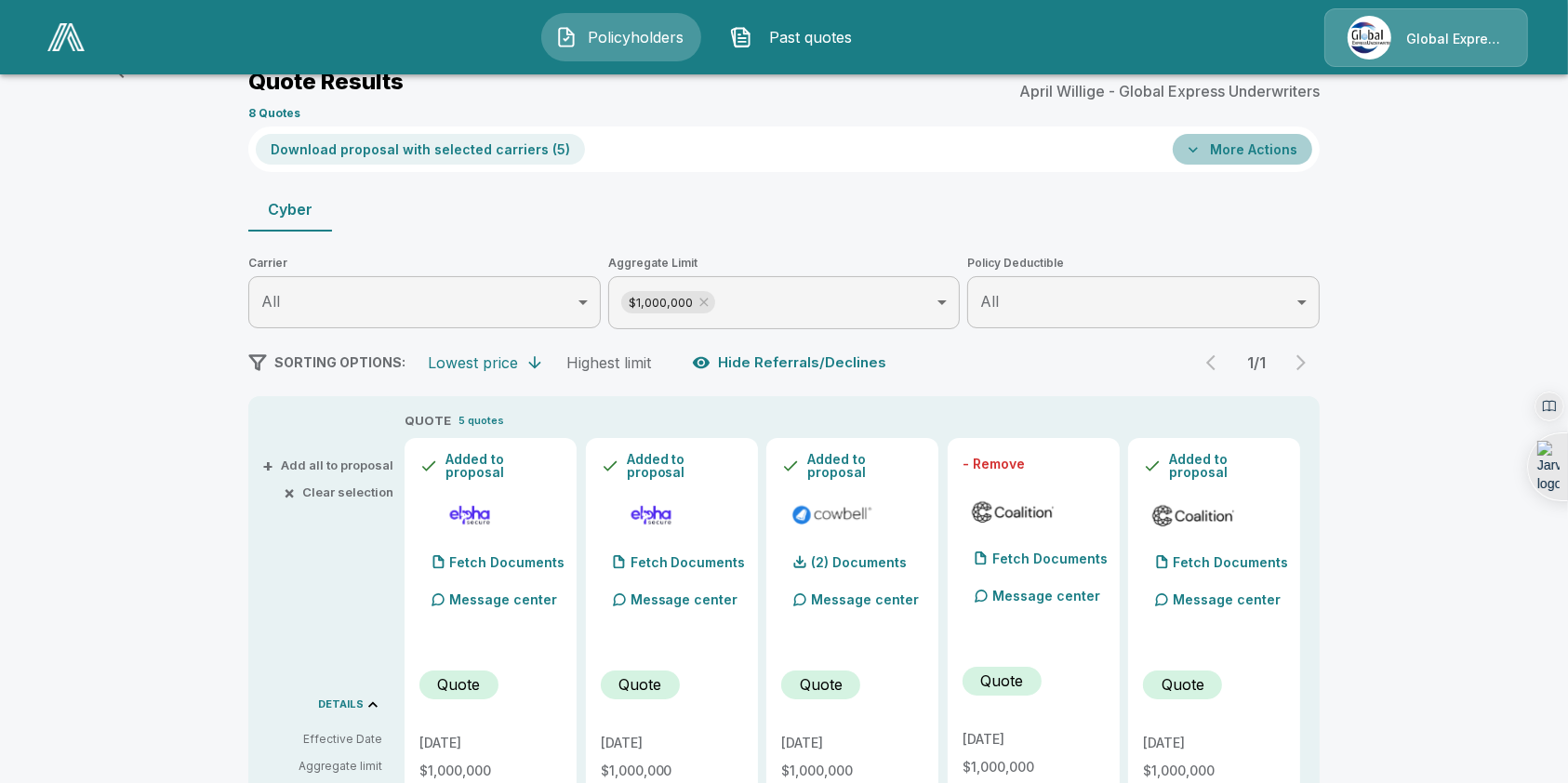
click at [1307, 141] on button "More Actions" at bounding box center [1242, 149] width 139 height 30
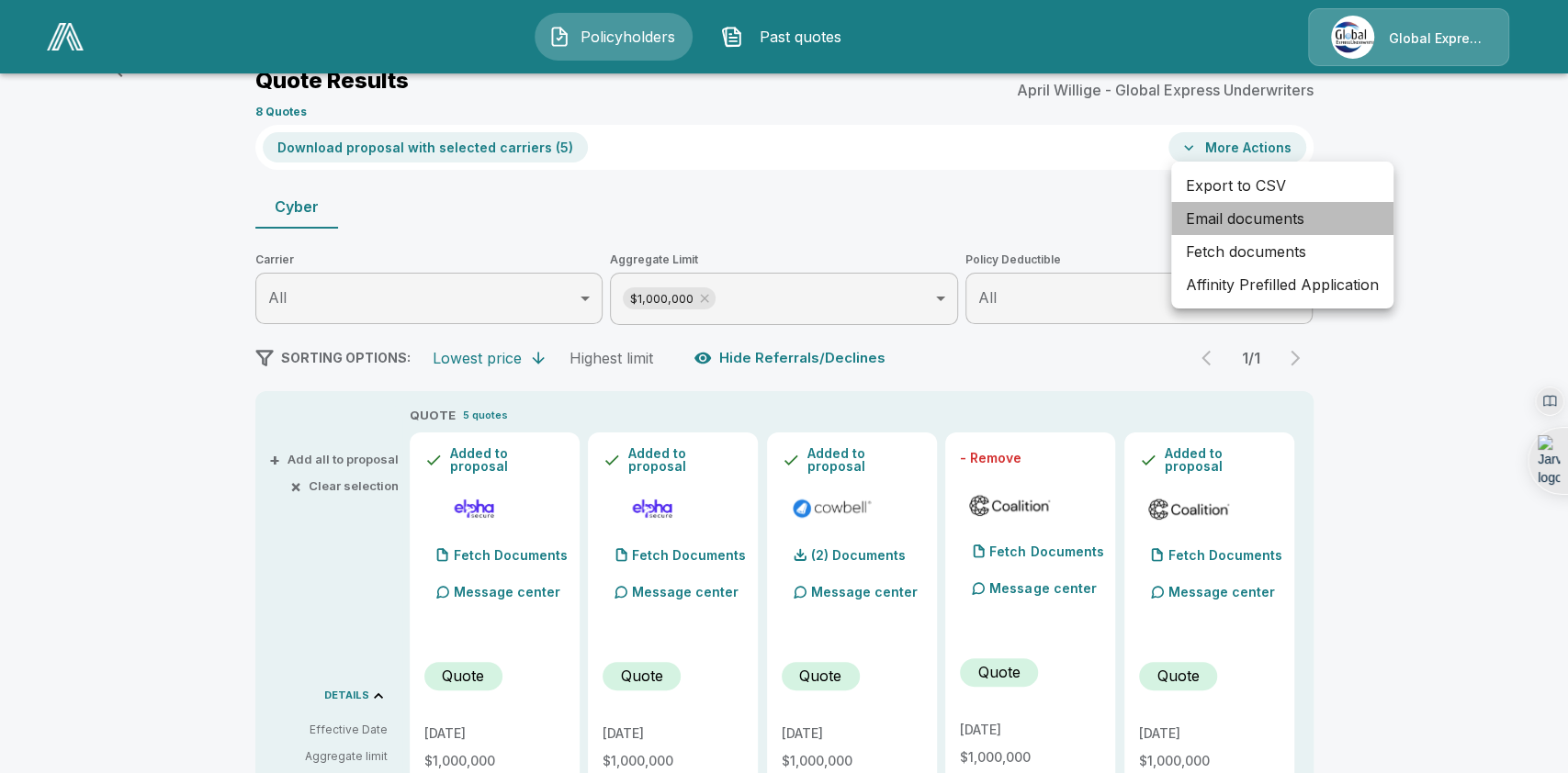
click at [1271, 221] on li "Email documents" at bounding box center [1282, 219] width 222 height 33
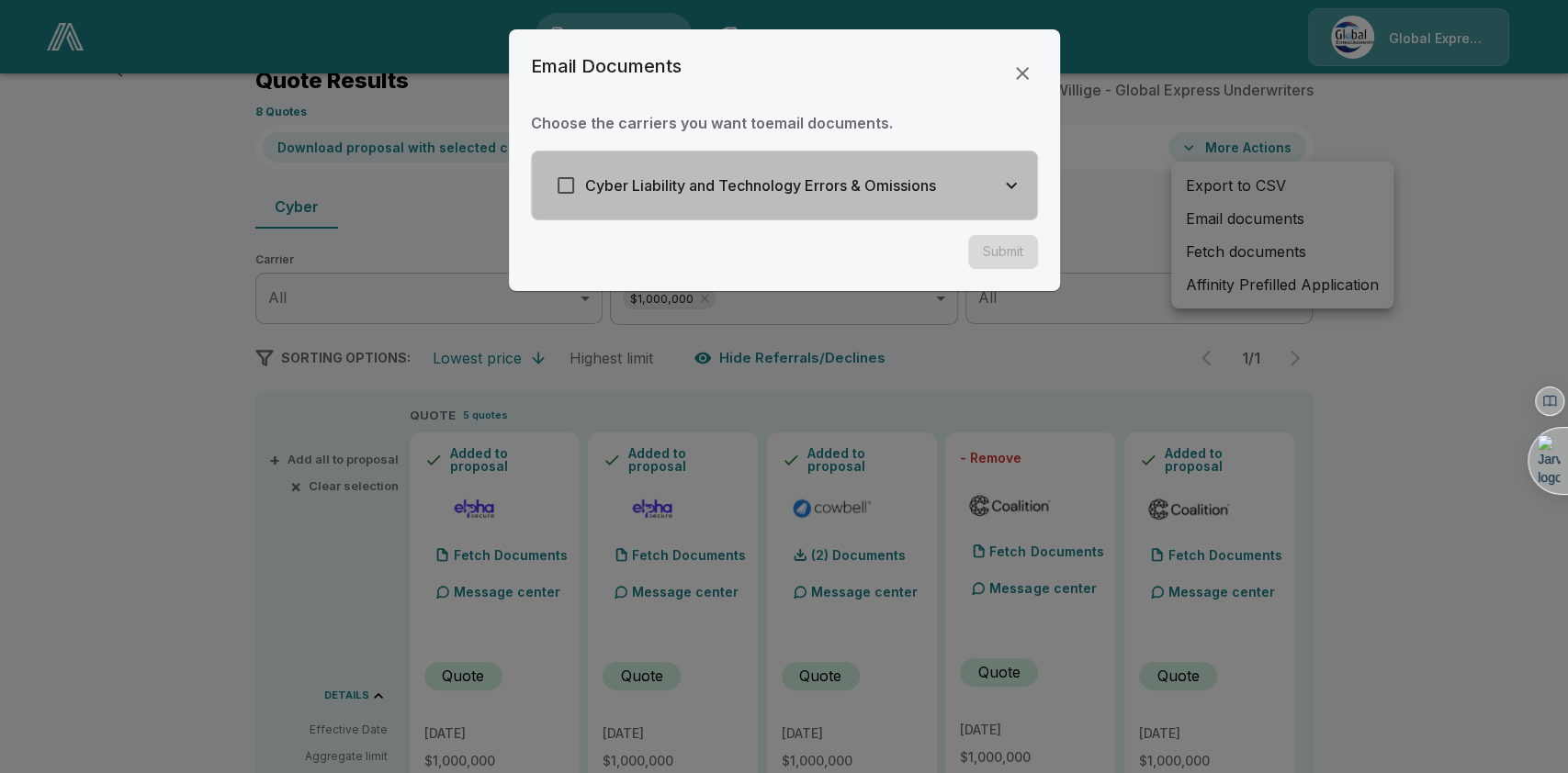
click at [1000, 187] on icon "button" at bounding box center [1011, 185] width 22 height 22
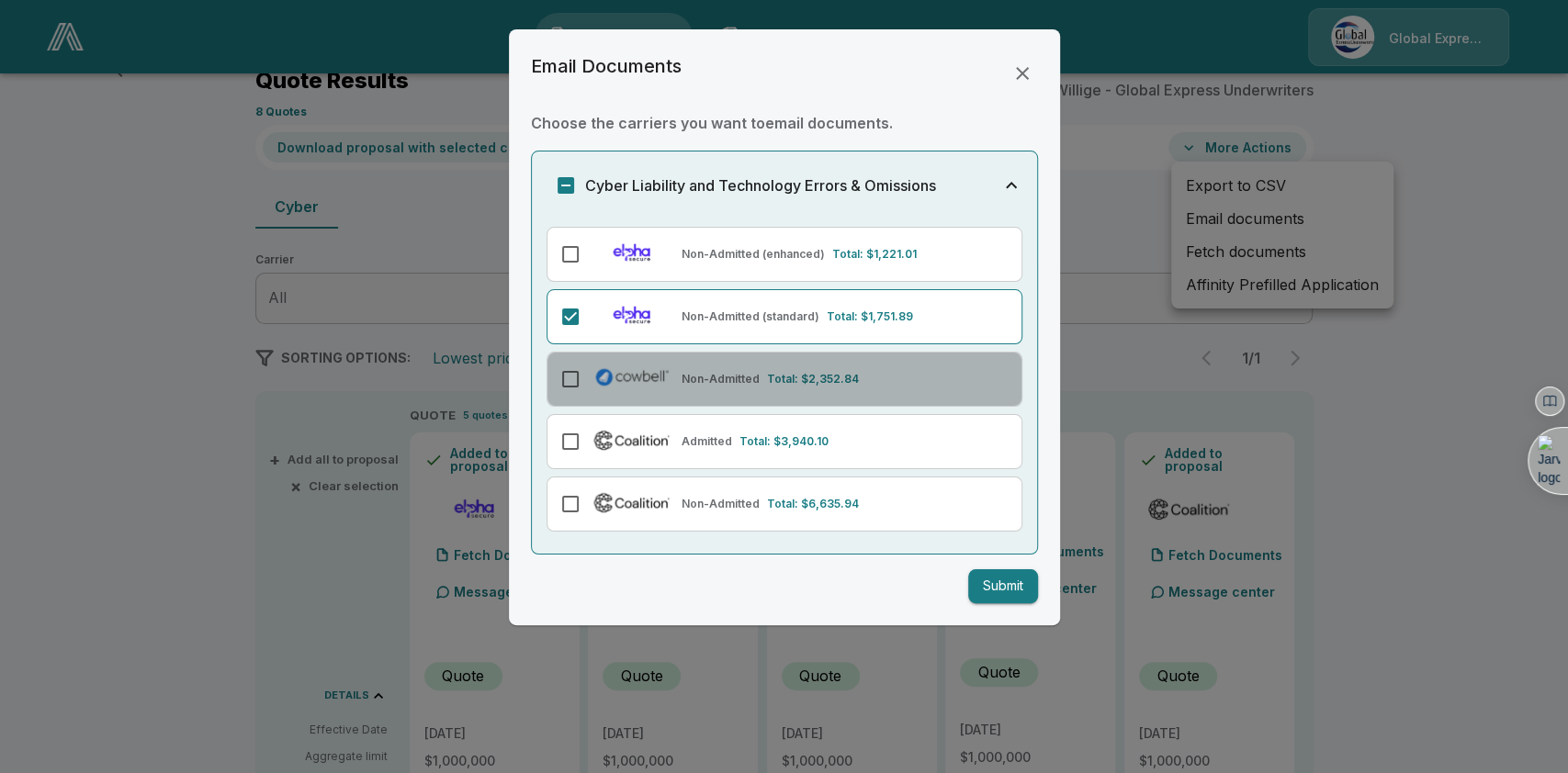
click at [566, 355] on div "Non-Admitted Total: $2,352.84" at bounding box center [784, 379] width 476 height 55
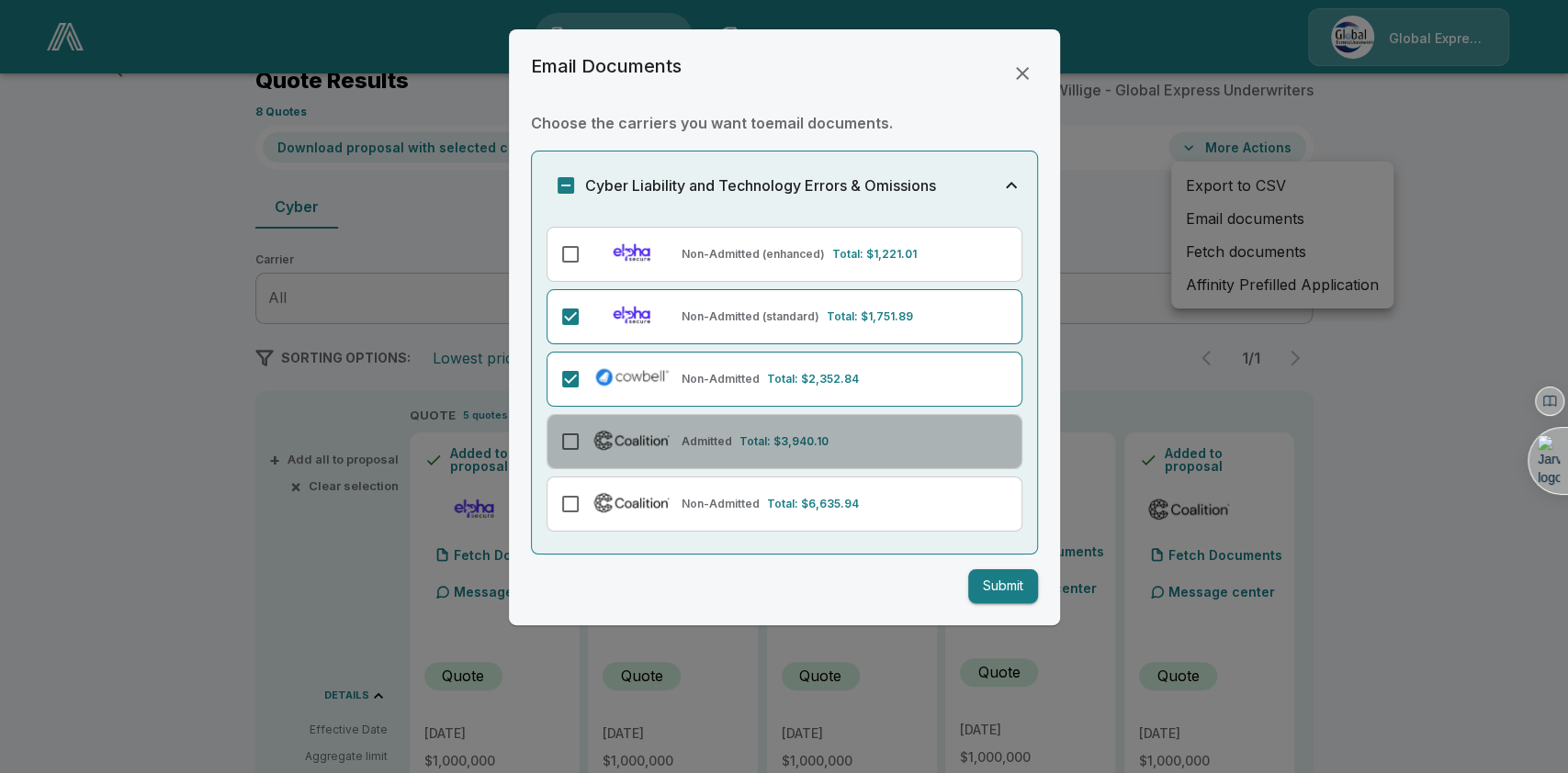
click at [574, 417] on div "Admitted Total: $3,940.10" at bounding box center [784, 442] width 476 height 55
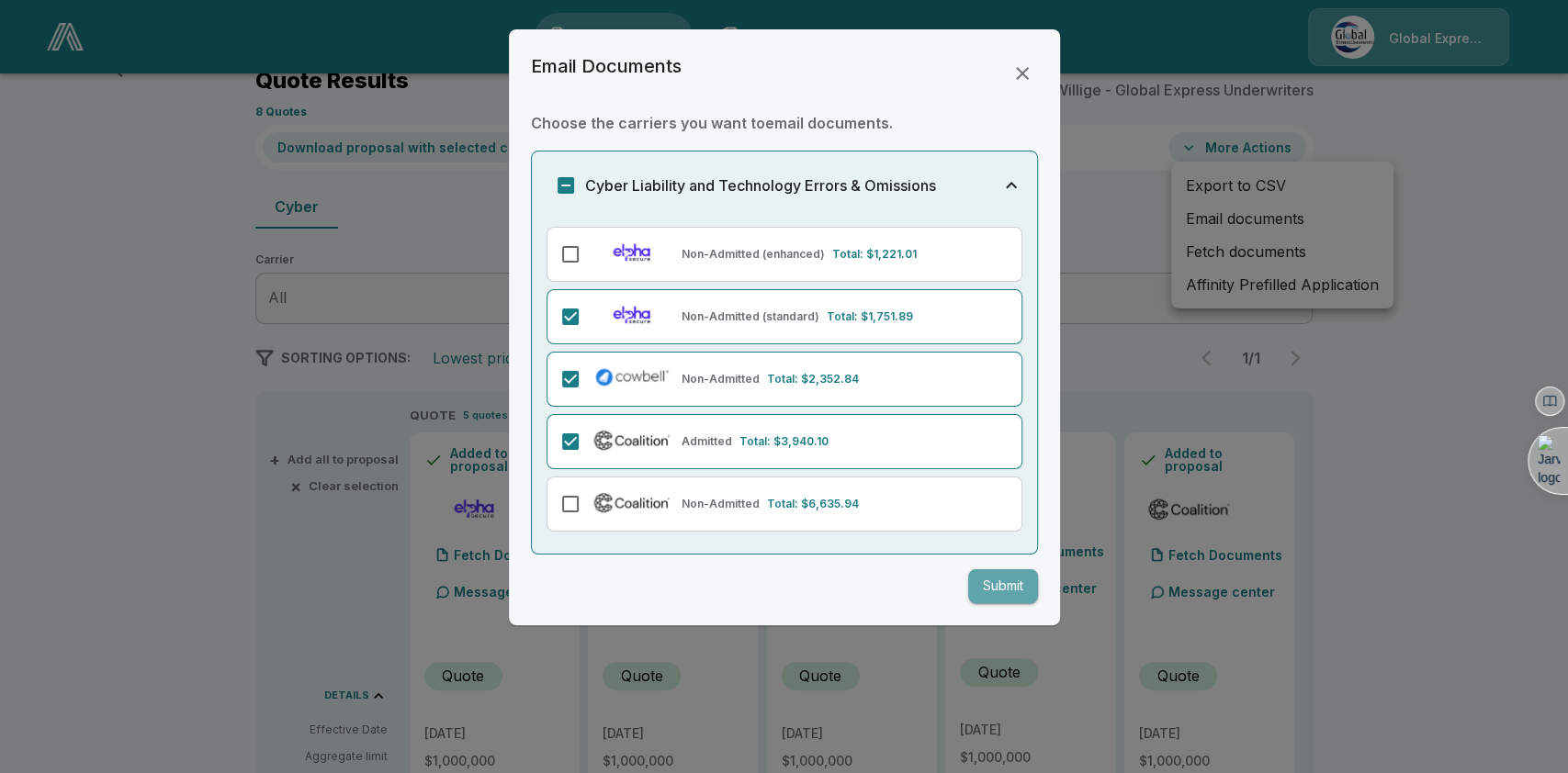
click at [1021, 594] on button "Submit" at bounding box center [1003, 586] width 70 height 34
